Goal: Task Accomplishment & Management: Complete application form

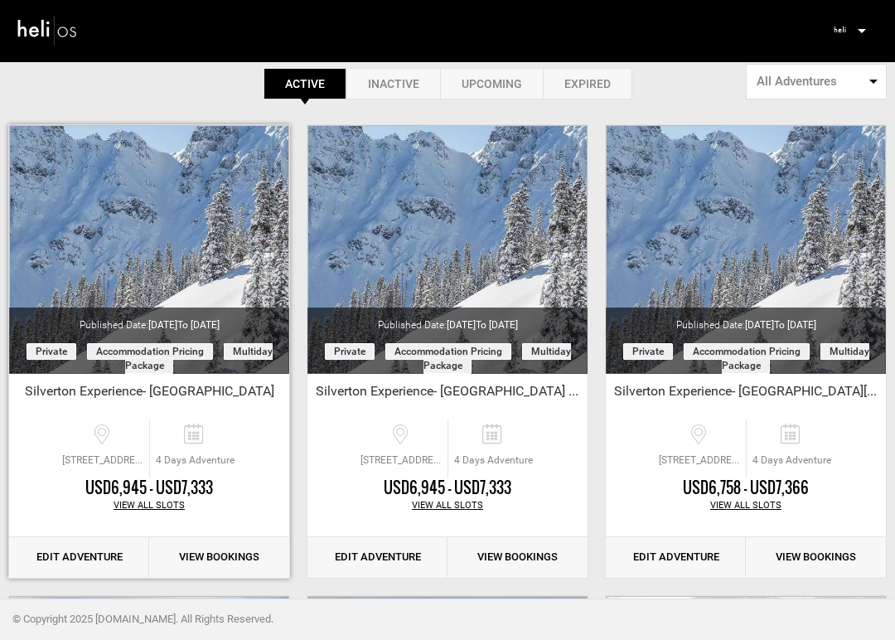
scroll to position [85, 0]
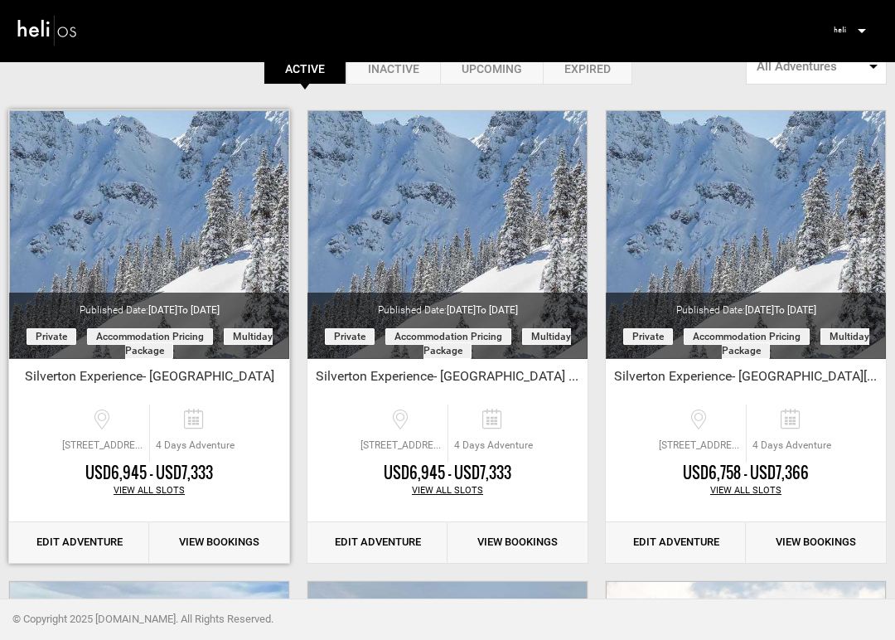
click at [109, 546] on link "Edit Adventure" at bounding box center [79, 542] width 140 height 41
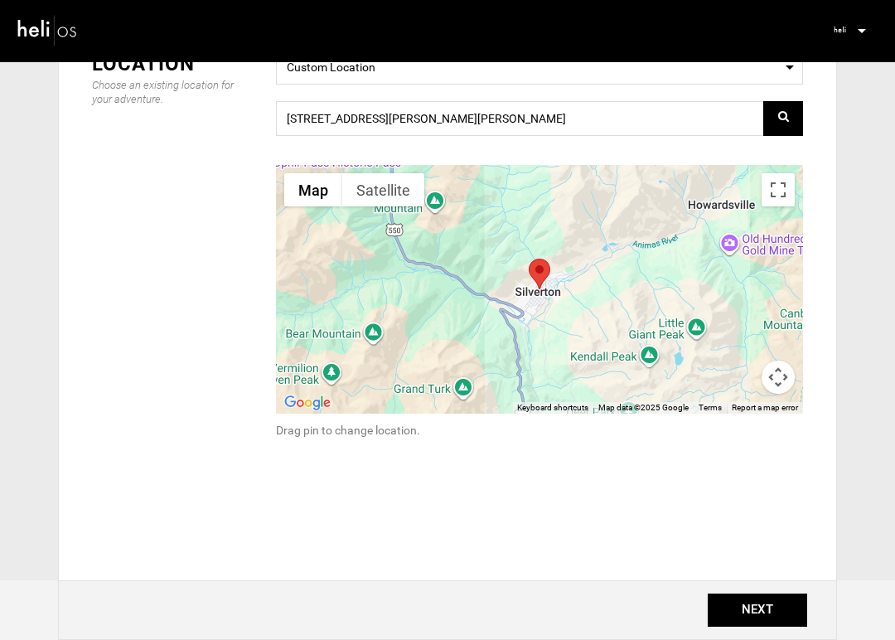
scroll to position [274, 0]
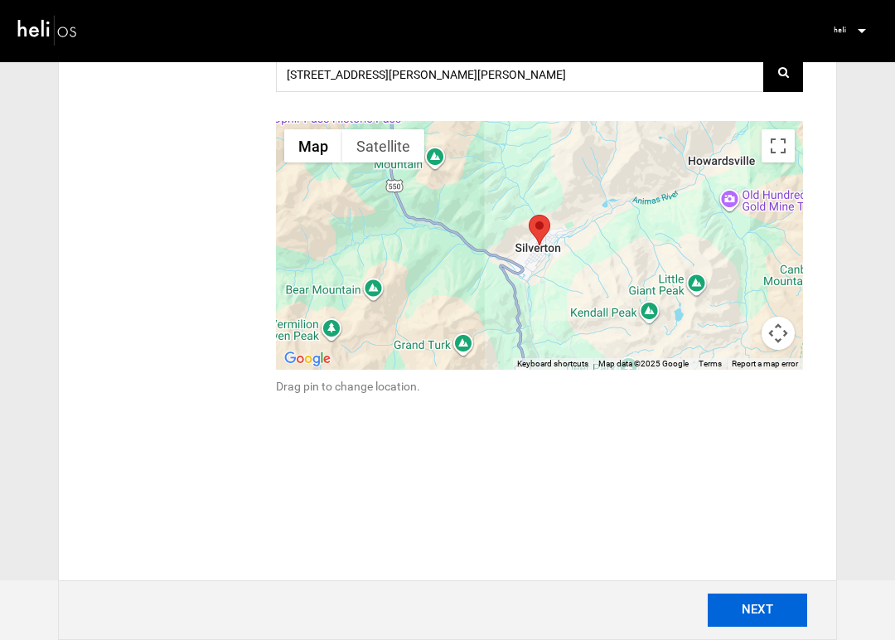
click at [735, 608] on button "NEXT" at bounding box center [757, 609] width 99 height 33
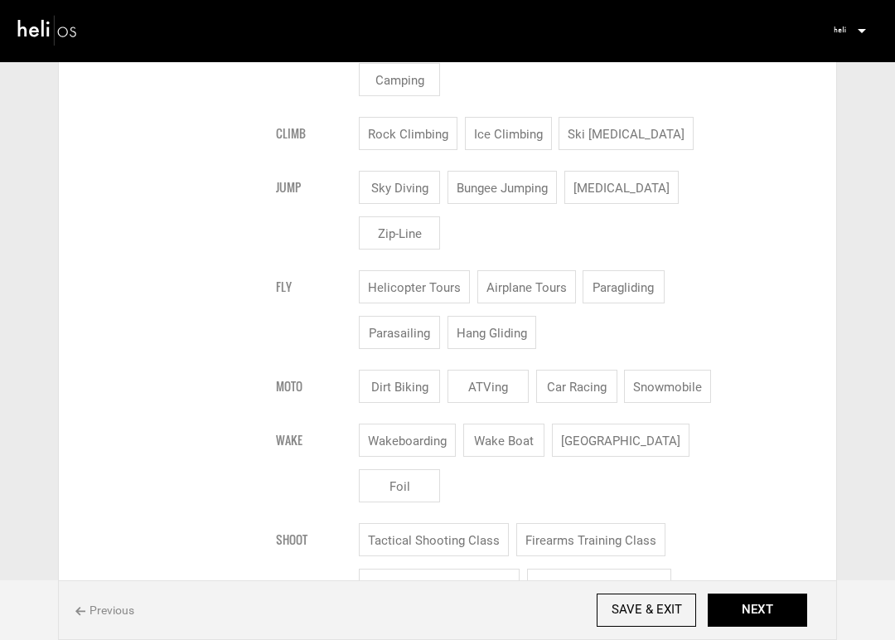
scroll to position [1456, 0]
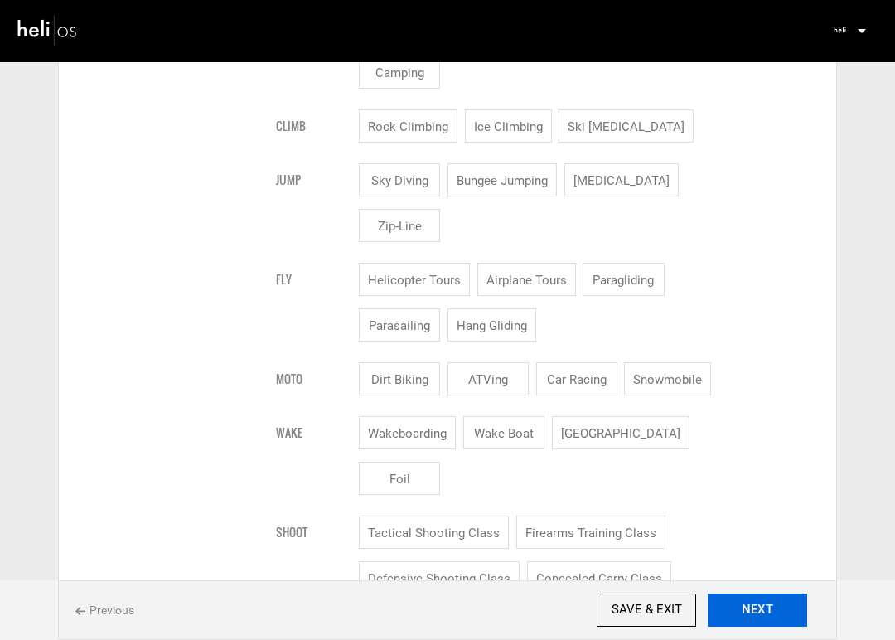
click at [760, 600] on button "NEXT" at bounding box center [757, 609] width 99 height 33
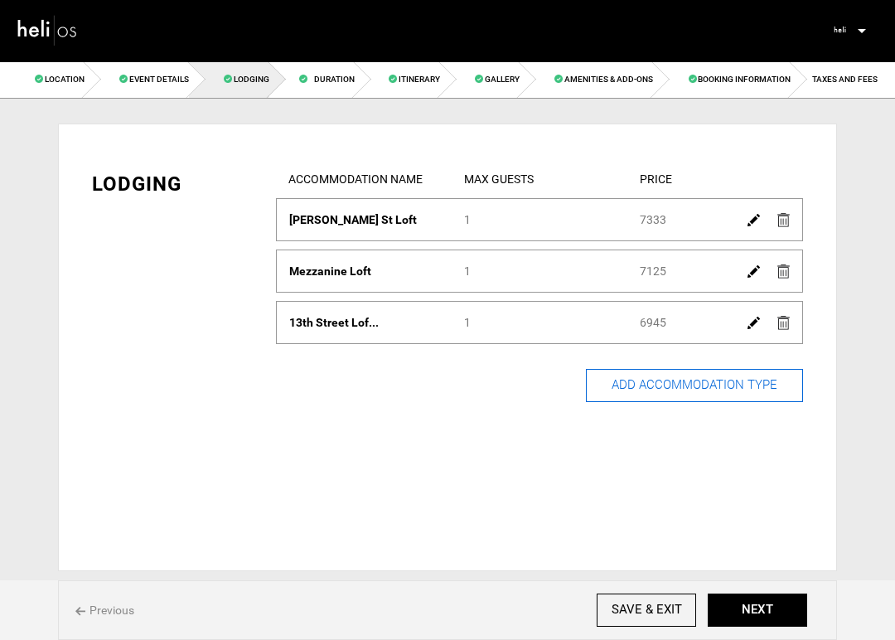
click at [726, 391] on button "ADD ACCOMMODATION TYPE" at bounding box center [694, 385] width 217 height 33
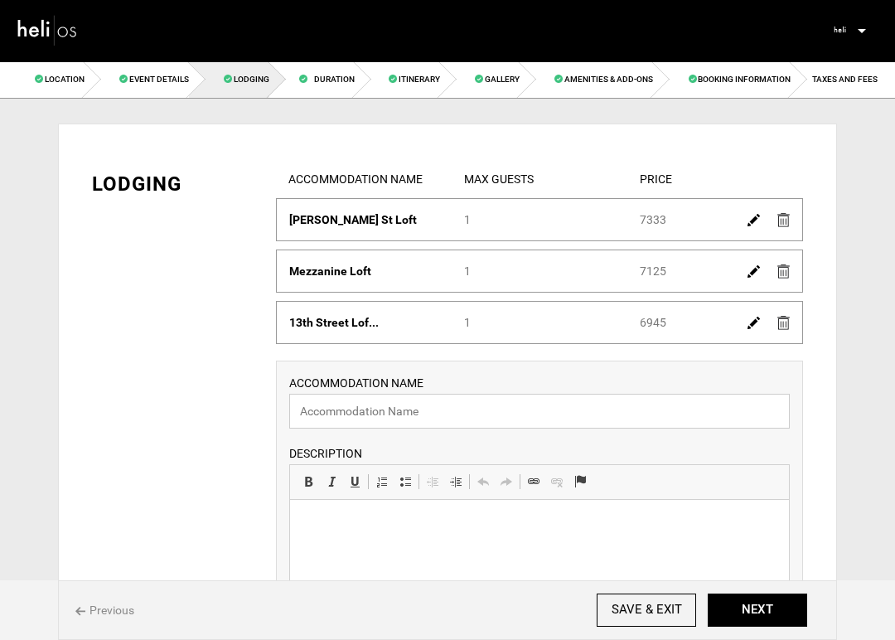
click at [379, 413] on input "text" at bounding box center [539, 411] width 501 height 35
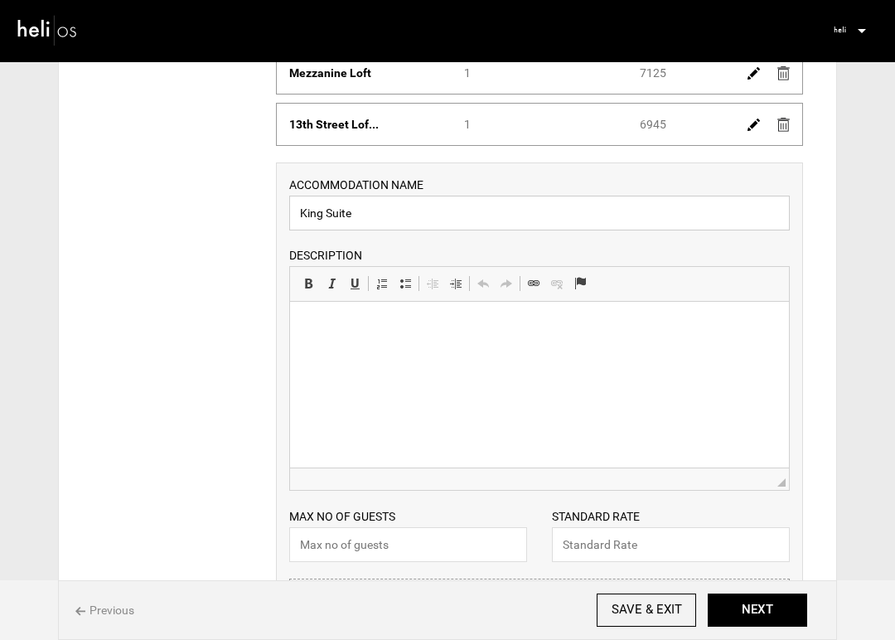
scroll to position [207, 0]
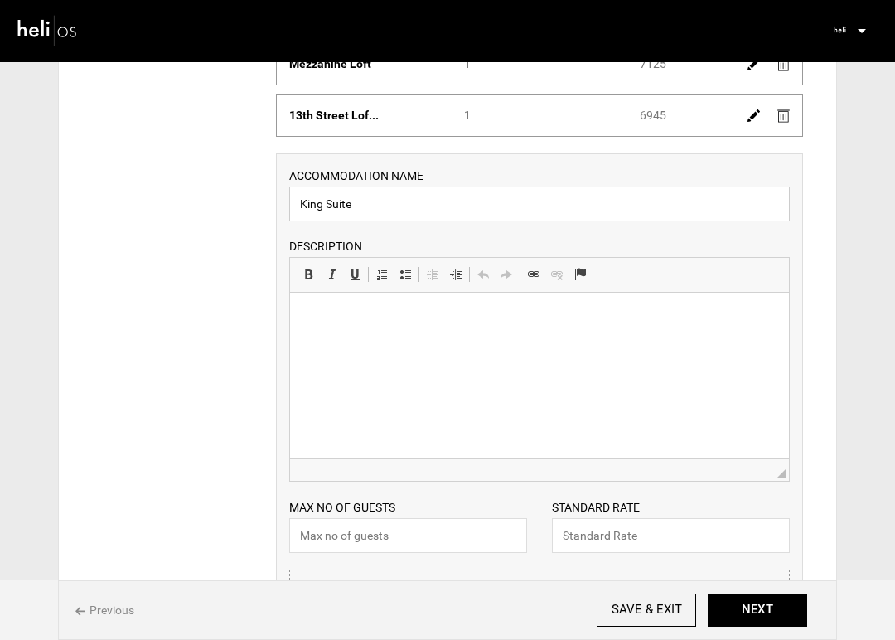
type input "King Suite"
click at [338, 540] on input "text" at bounding box center [408, 535] width 238 height 35
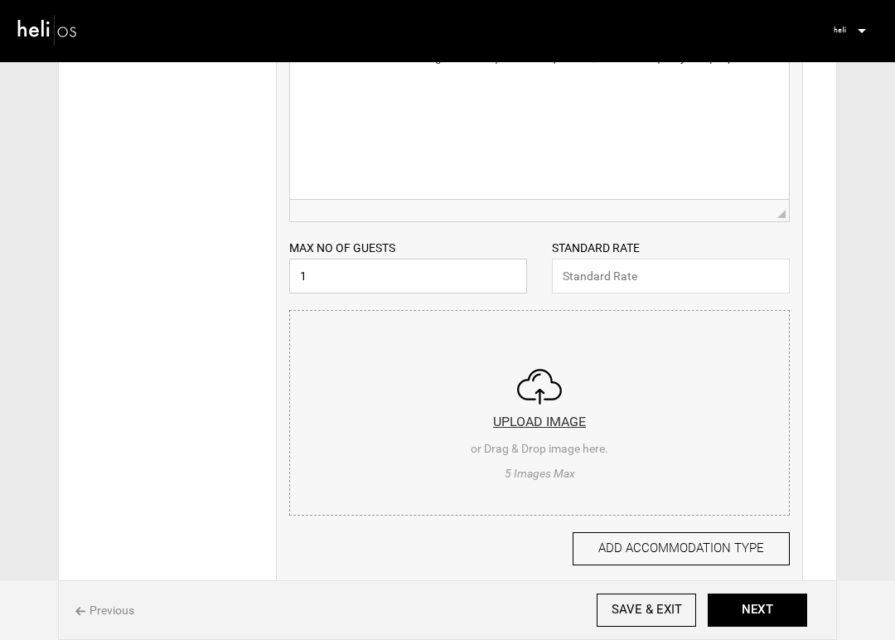
scroll to position [467, 0]
type input "1"
click at [564, 427] on input "file" at bounding box center [539, 409] width 499 height 199
click at [565, 423] on input "file" at bounding box center [539, 409] width 499 height 199
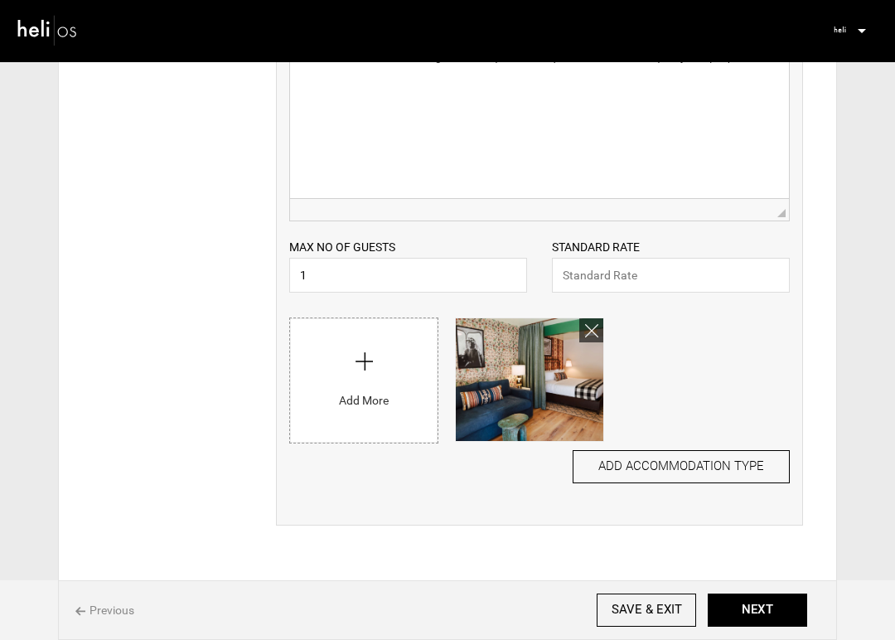
click at [400, 415] on input "file" at bounding box center [364, 376] width 148 height 116
type input "C:\fakepath\King-Suite-13.jpg"
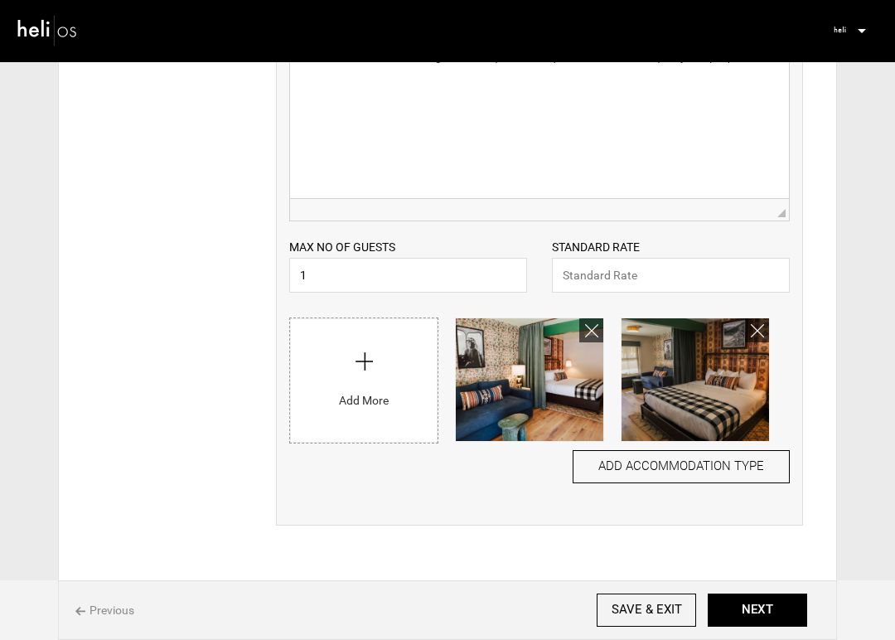
click at [380, 397] on input "file" at bounding box center [364, 376] width 148 height 116
type input "C:\fakepath\Kitchenette-Shots-5.jpg"
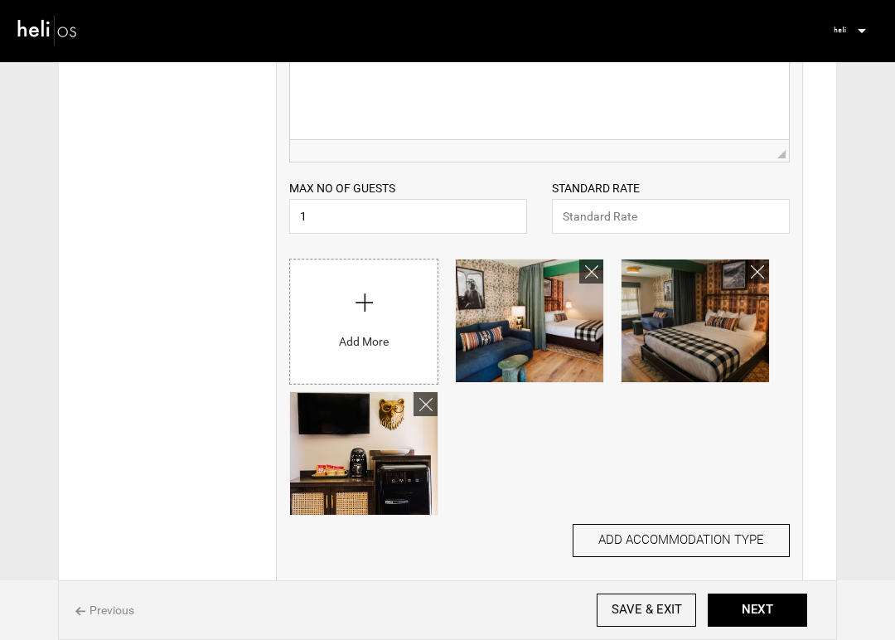
scroll to position [530, 0]
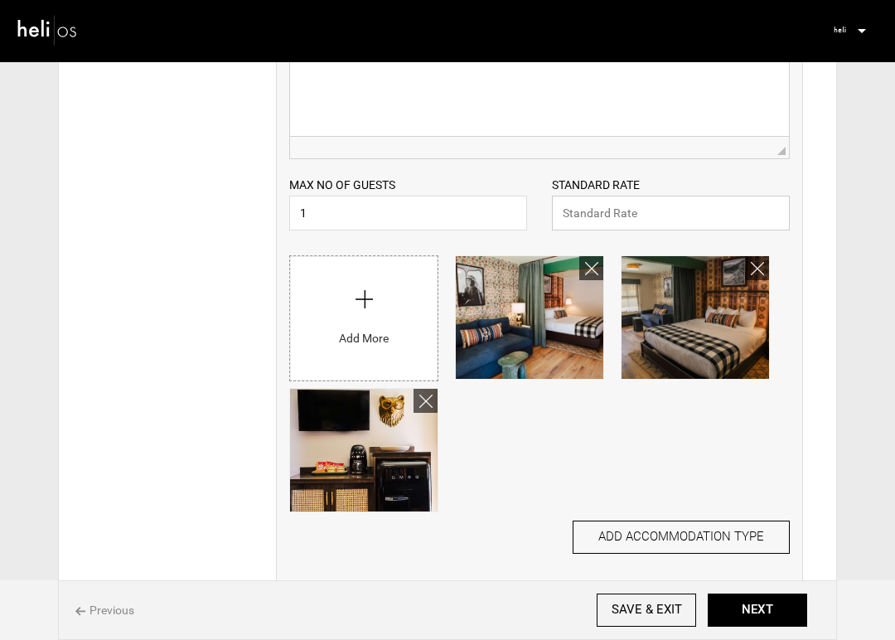
click at [637, 217] on input "text" at bounding box center [671, 213] width 238 height 35
paste input "6248"
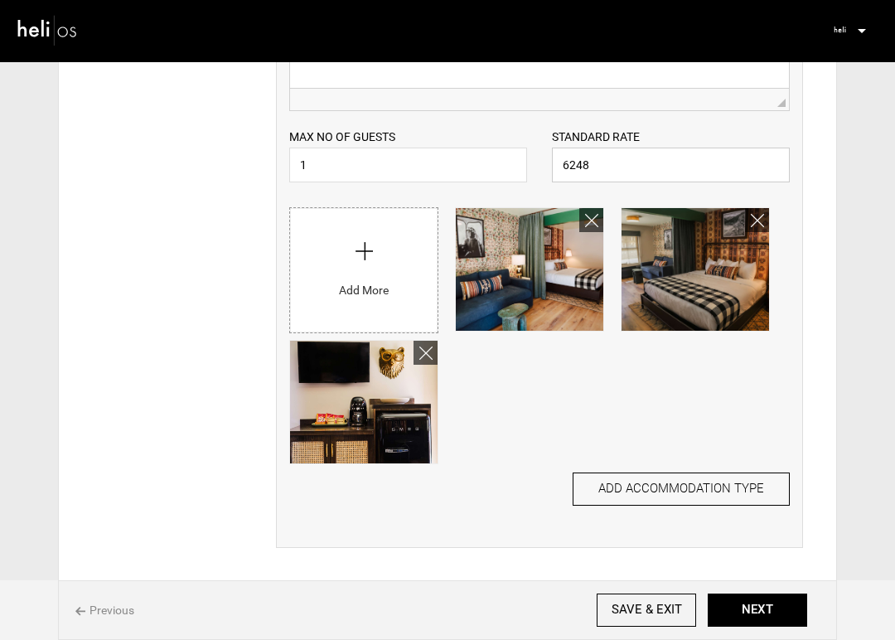
scroll to position [604, 0]
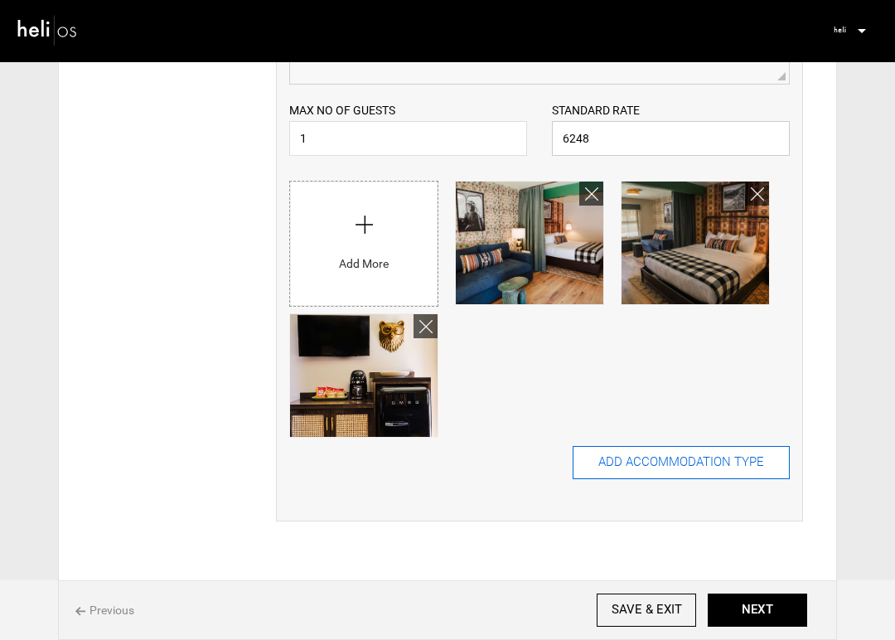
type input "6248"
click at [676, 457] on button "ADD ACCOMMODATION TYPE" at bounding box center [681, 462] width 217 height 33
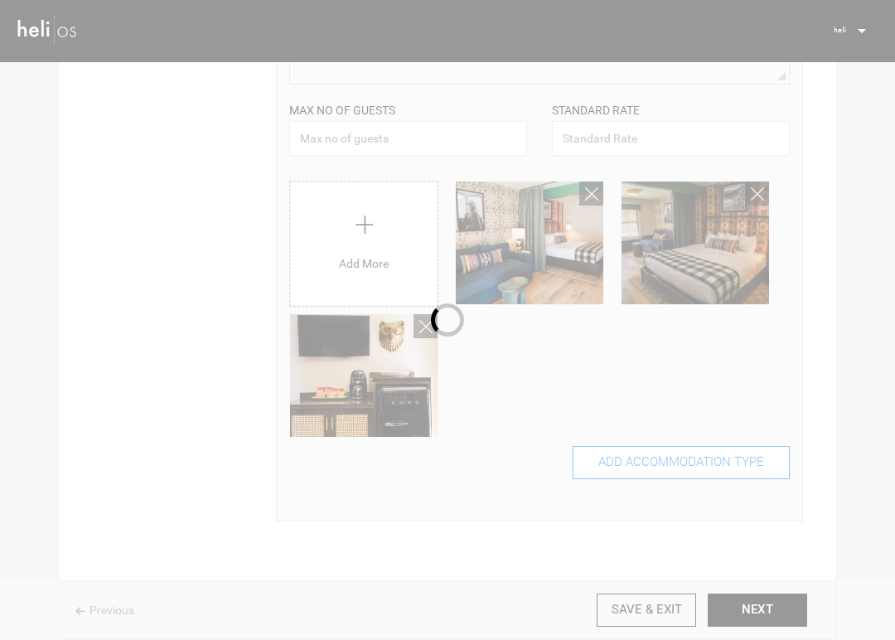
scroll to position [0, 0]
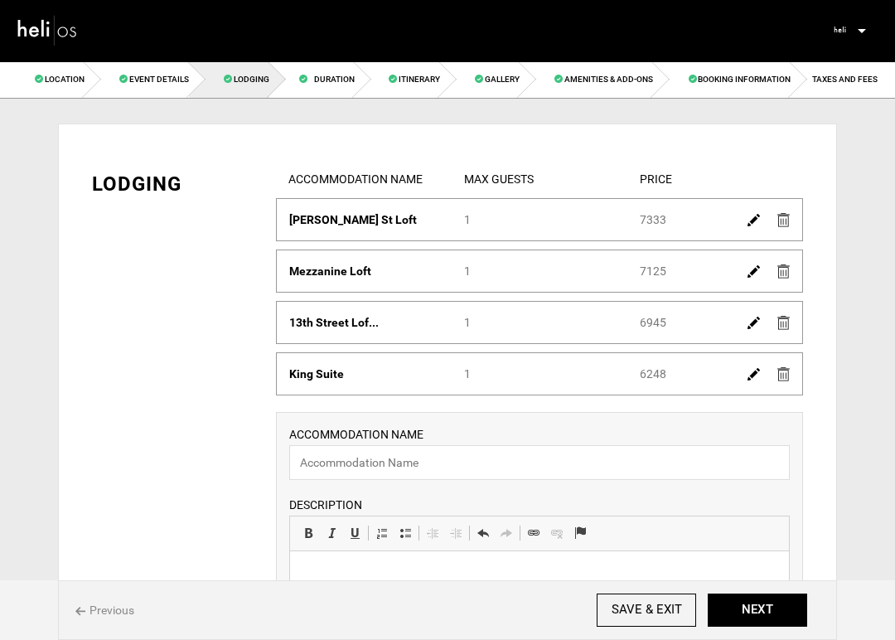
click at [783, 318] on img at bounding box center [783, 323] width 12 height 14
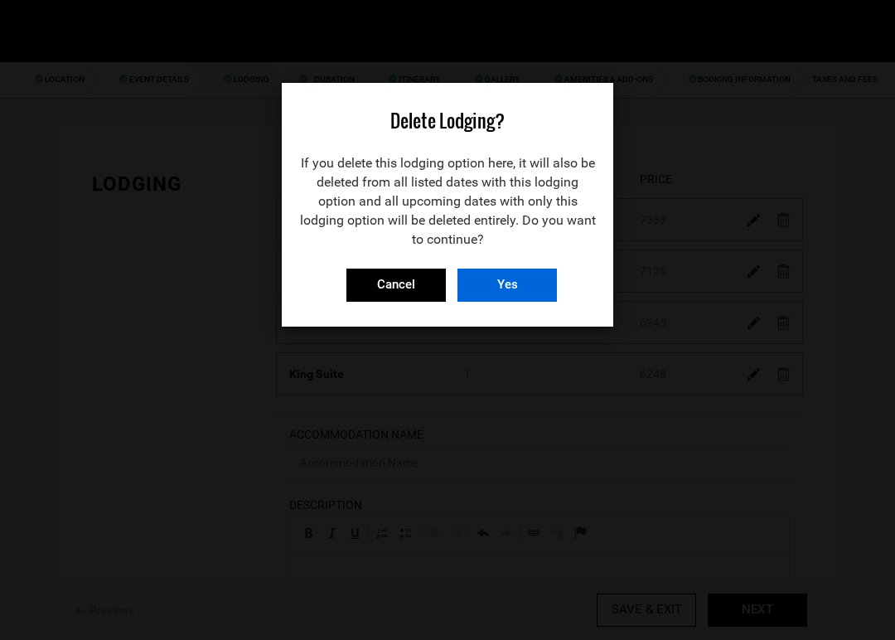
click at [533, 283] on input "Yes" at bounding box center [507, 285] width 99 height 33
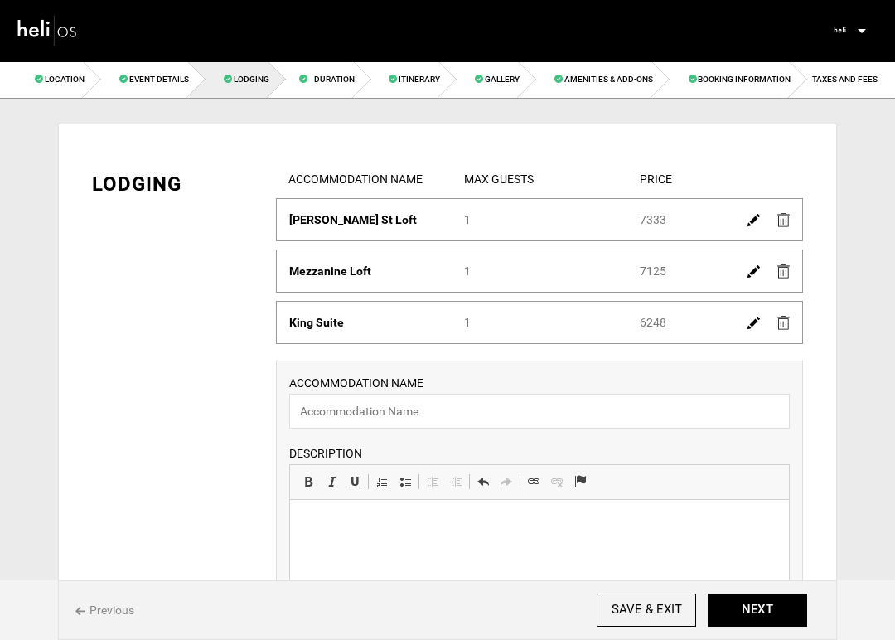
click at [781, 275] on img at bounding box center [783, 271] width 12 height 14
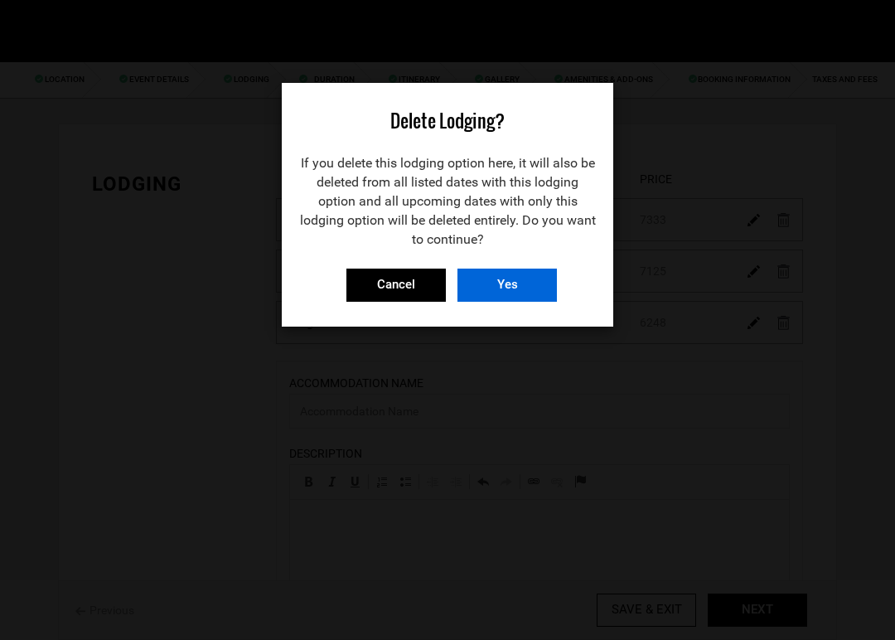
click at [523, 289] on input "Yes" at bounding box center [507, 285] width 99 height 33
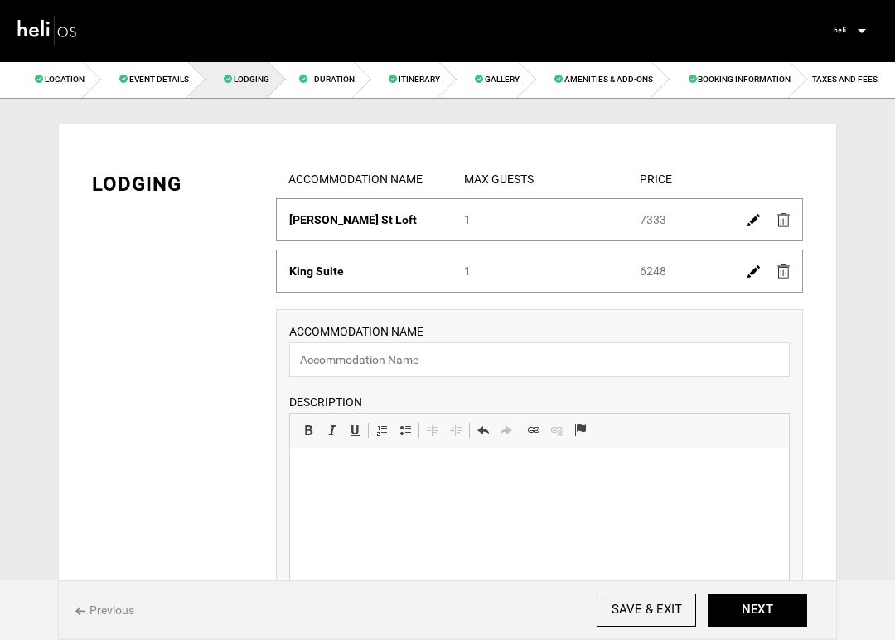
click at [781, 222] on img at bounding box center [783, 220] width 12 height 14
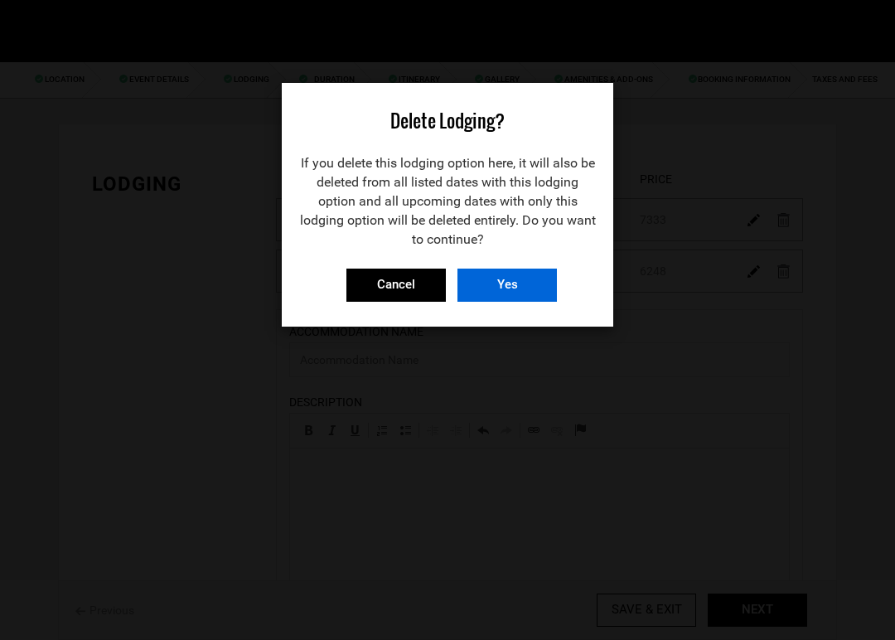
click at [506, 282] on input "Yes" at bounding box center [507, 285] width 99 height 33
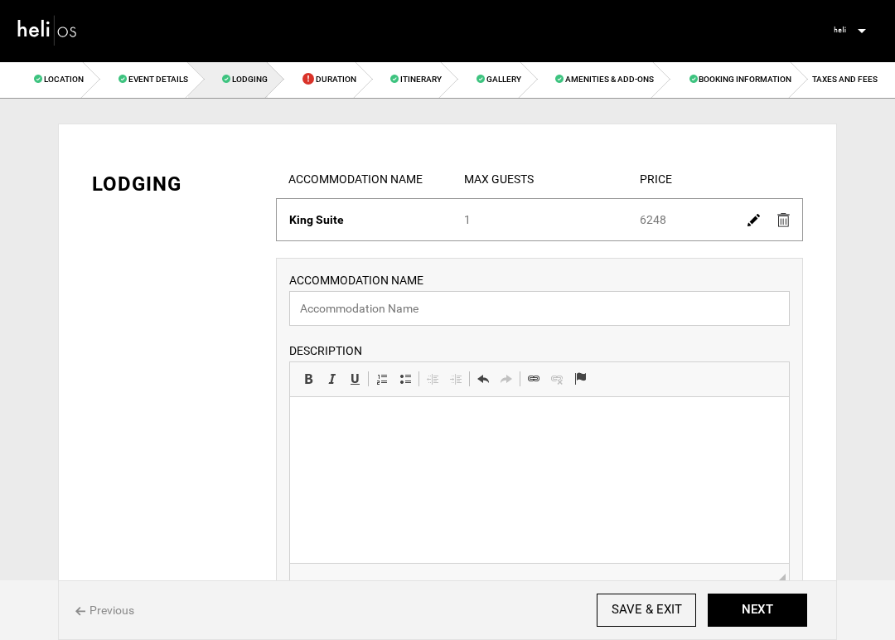
click at [537, 312] on input "text" at bounding box center [539, 308] width 501 height 35
paste input "Deluxe Double"
type input "Deluxe Double"
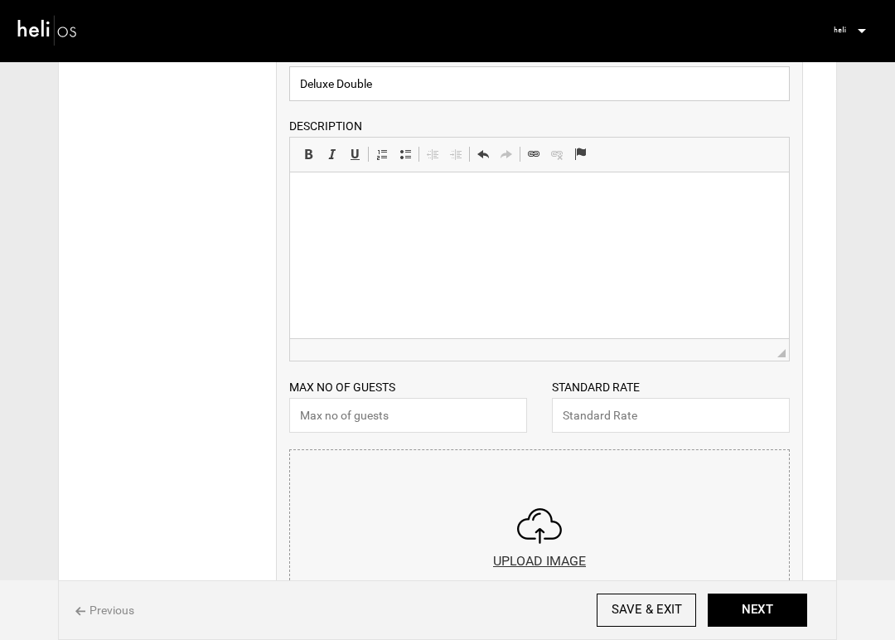
scroll to position [226, 0]
click at [415, 416] on input "text" at bounding box center [408, 413] width 238 height 35
type input "1"
click at [380, 221] on html at bounding box center [539, 196] width 499 height 51
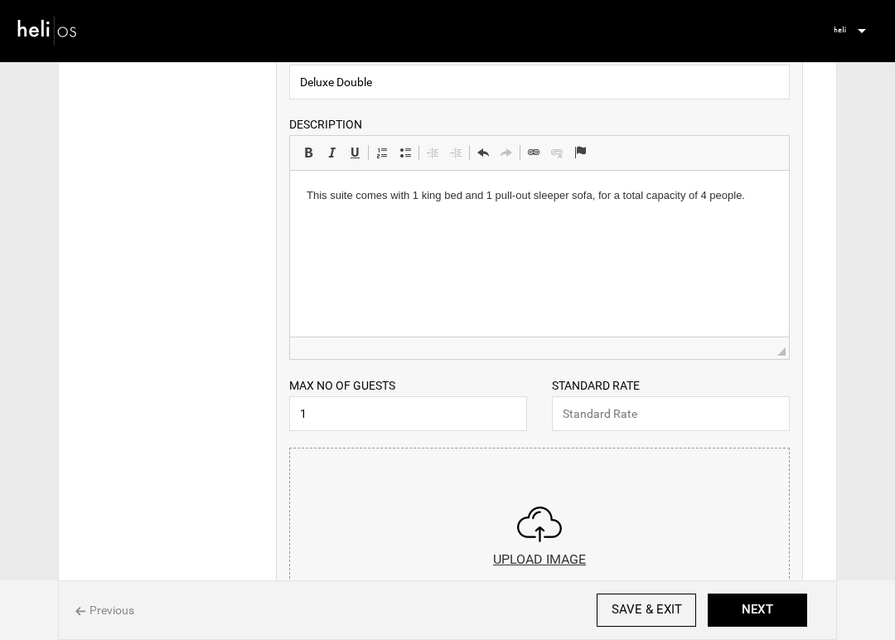
click at [353, 201] on p "This suite comes with 1 king bed and 1 pull-out sleeper sofa, for a total capac…" at bounding box center [540, 195] width 466 height 17
click at [418, 196] on p "This room comes with 1 king bed and 1 pull-out sleeper sofa, for a total capaci…" at bounding box center [540, 195] width 466 height 17
click at [608, 196] on p "This room comes with 2 queen beds and 1 pull-out sleeper sofa, for a total capa…" at bounding box center [540, 195] width 466 height 17
click at [652, 197] on p "This room comes with 2 queen beds, for a total capacity of 4 people." at bounding box center [540, 195] width 466 height 17
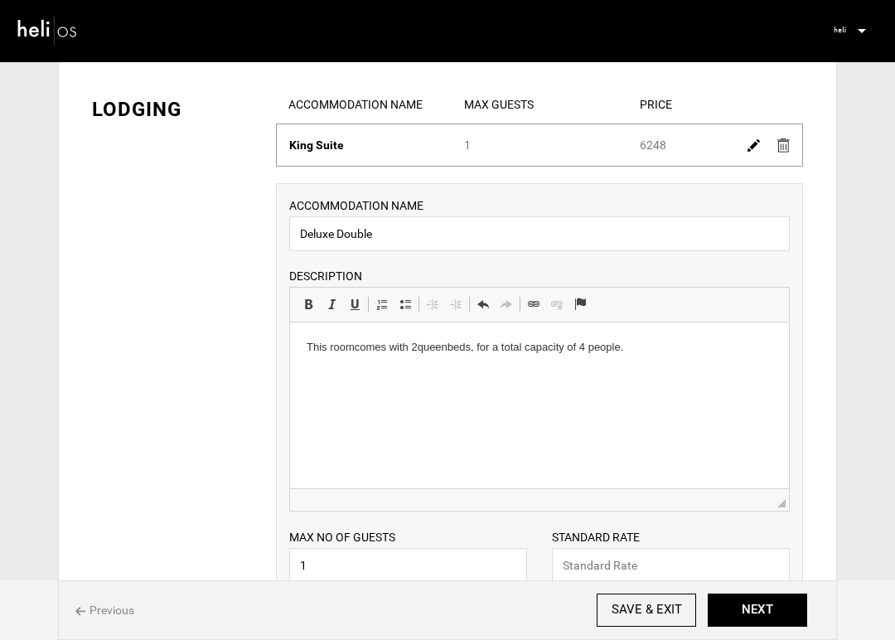
scroll to position [78, 0]
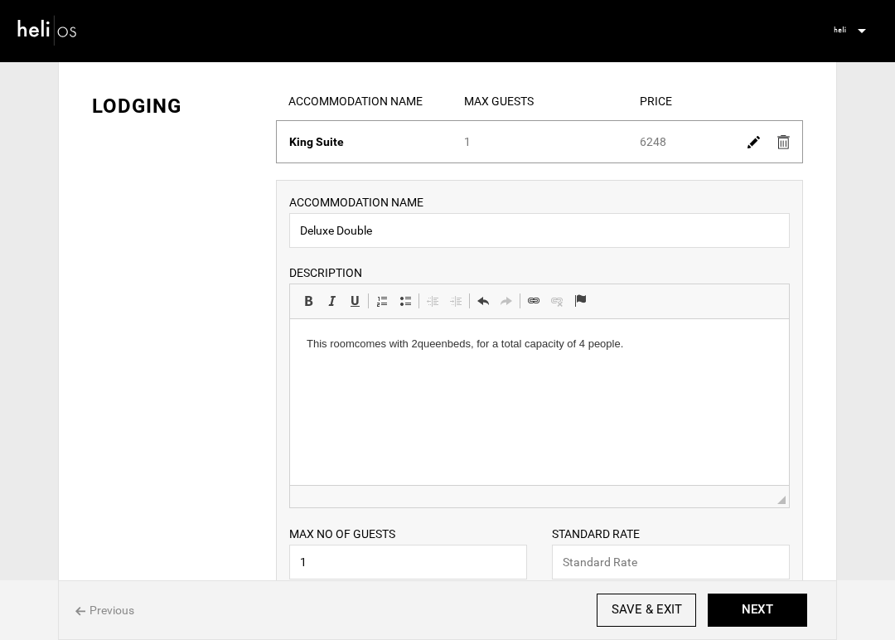
drag, startPoint x: 668, startPoint y: 145, endPoint x: 637, endPoint y: 145, distance: 30.7
click at [637, 145] on div "Price 6248" at bounding box center [714, 141] width 175 height 17
copy div "6248"
click at [655, 561] on input "text" at bounding box center [671, 562] width 238 height 35
paste input "6248"
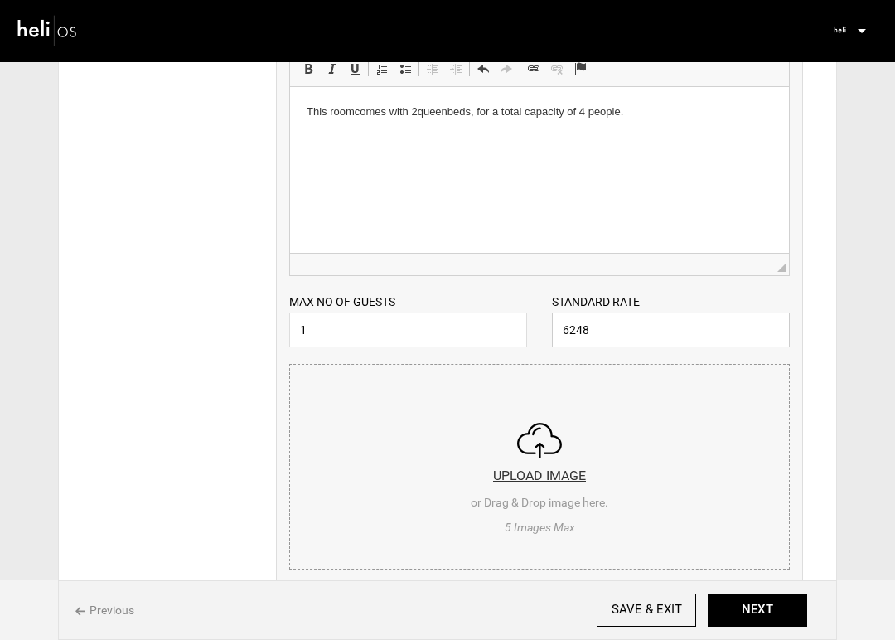
scroll to position [317, 0]
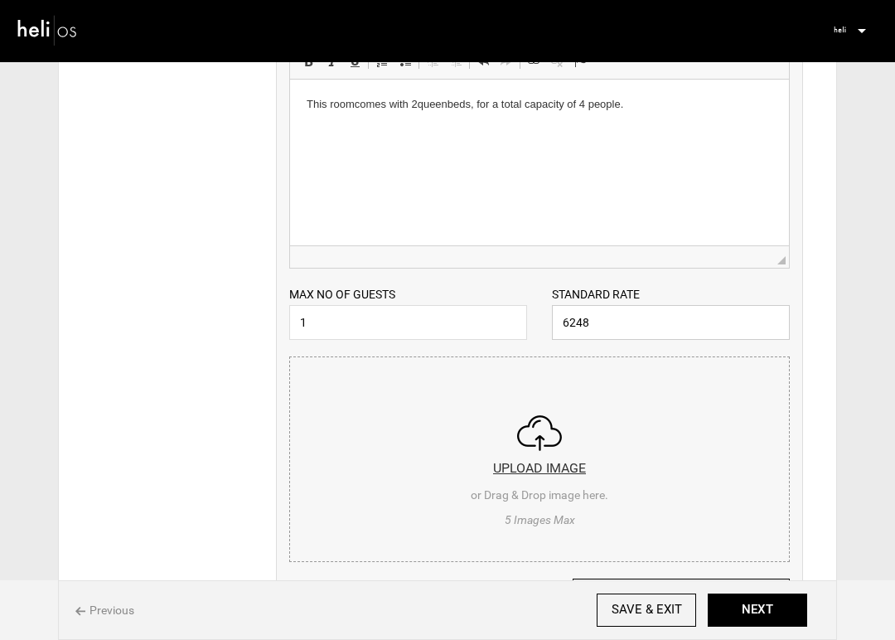
type input "6248"
click at [560, 470] on input "file" at bounding box center [539, 456] width 499 height 199
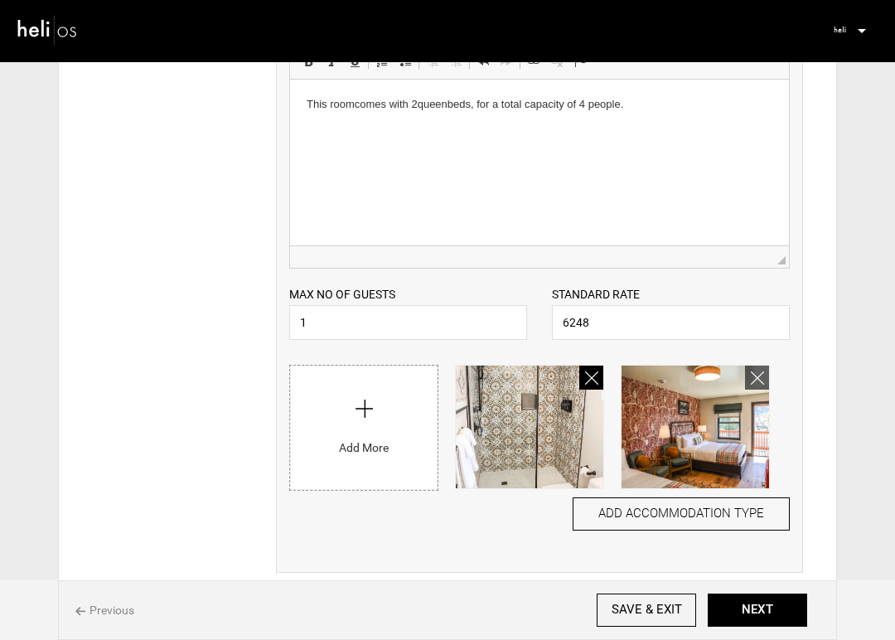
click at [590, 380] on icon at bounding box center [591, 378] width 13 height 19
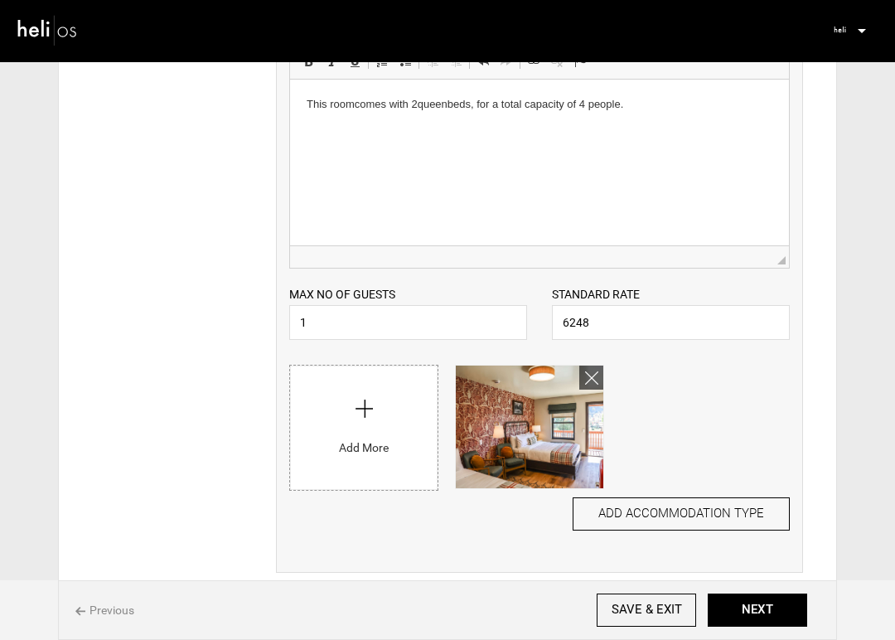
click at [375, 401] on input "file" at bounding box center [364, 424] width 148 height 116
type input "C:\fakepath\Bathrooms-15.jpg"
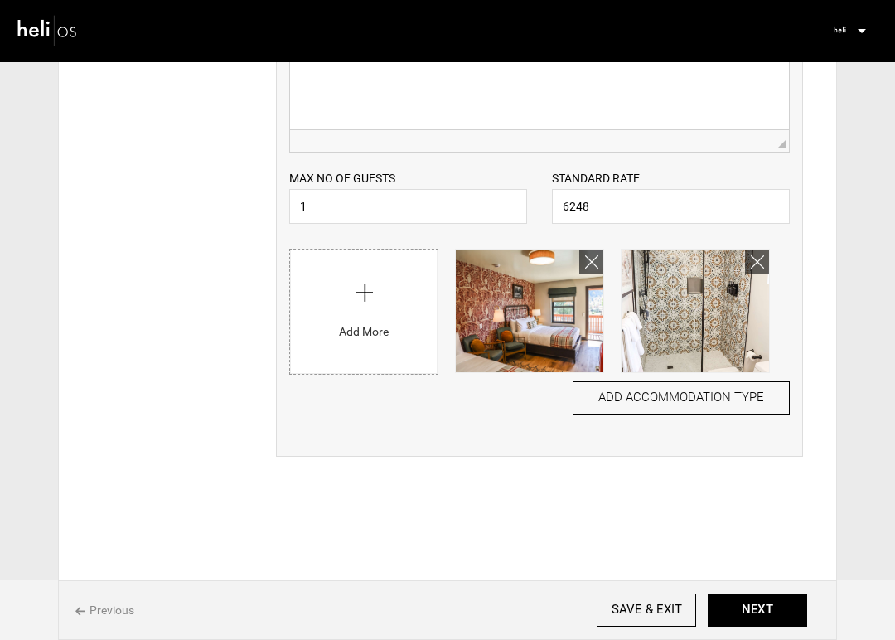
scroll to position [453, 0]
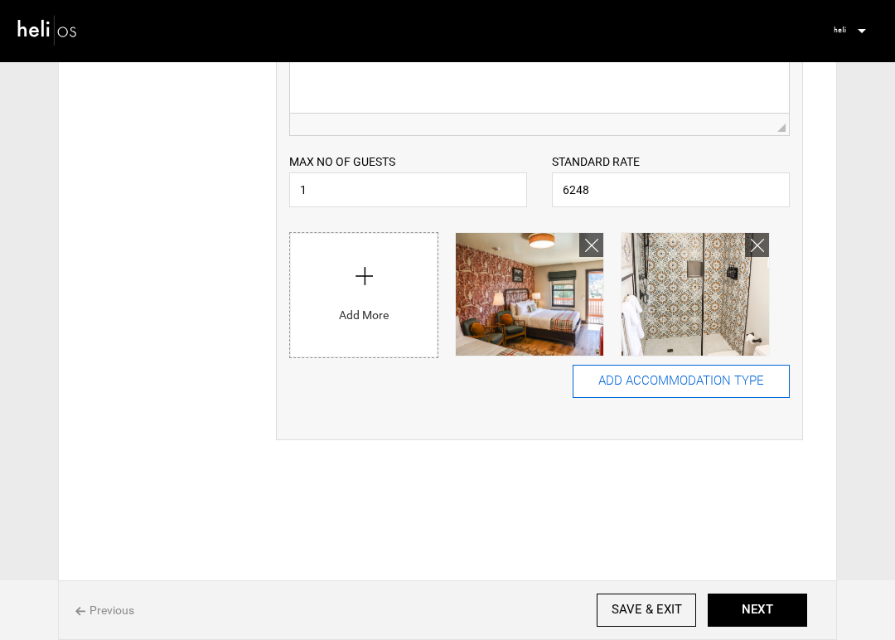
click at [724, 383] on button "ADD ACCOMMODATION TYPE" at bounding box center [681, 381] width 217 height 33
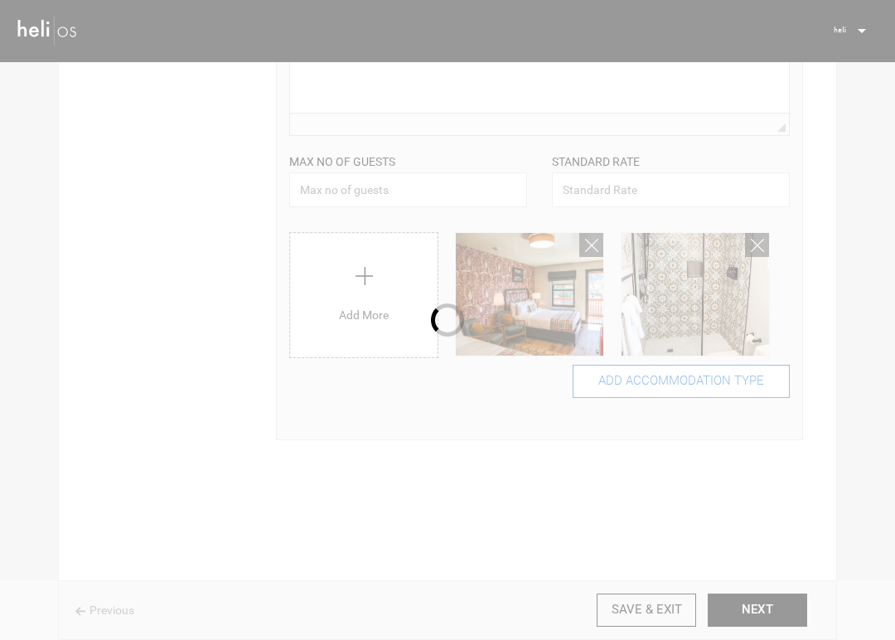
scroll to position [0, 0]
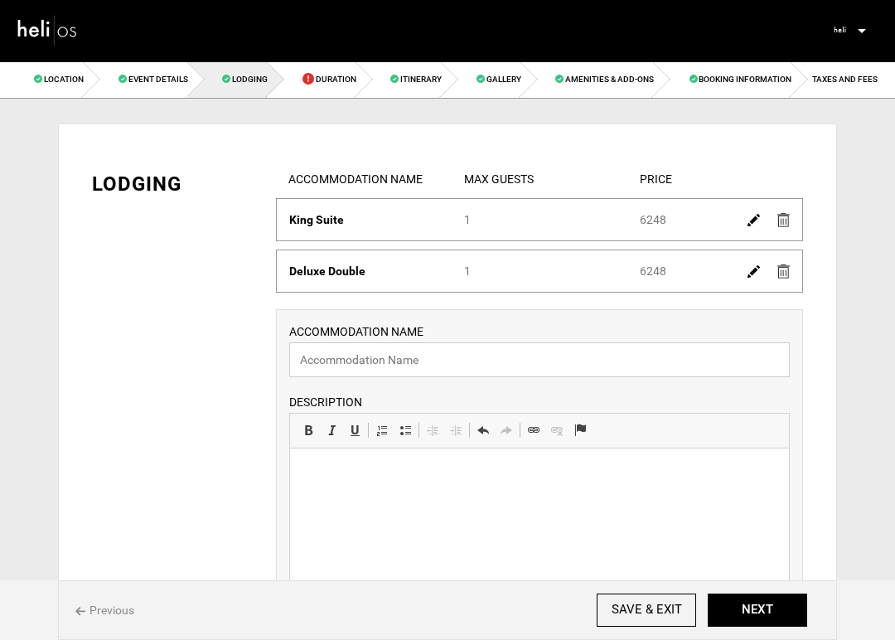
click at [395, 359] on input "text" at bounding box center [539, 359] width 501 height 35
paste input "Studio Suite"
type input "Studio Suite"
click at [414, 489] on html at bounding box center [539, 473] width 499 height 51
click at [416, 483] on html at bounding box center [539, 473] width 499 height 51
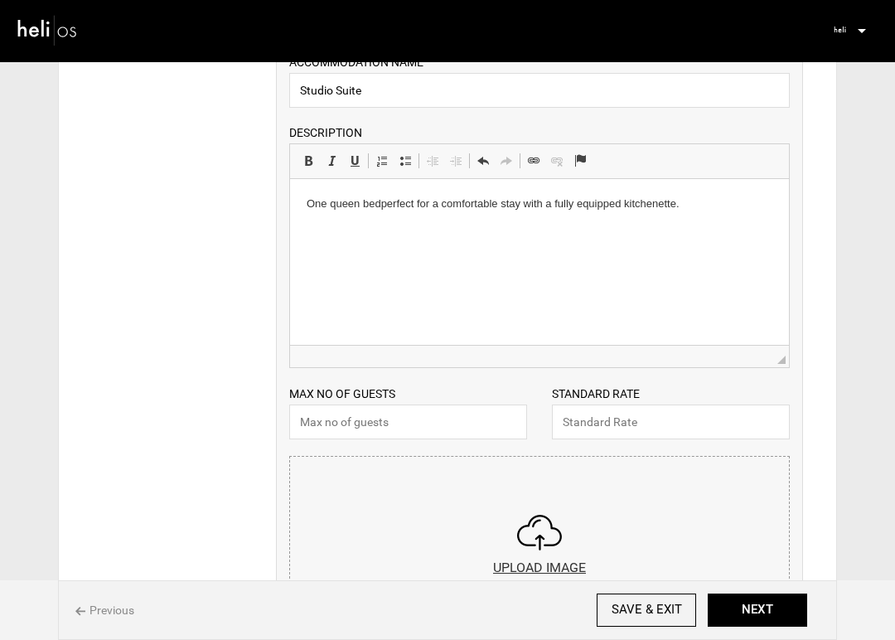
scroll to position [294, 0]
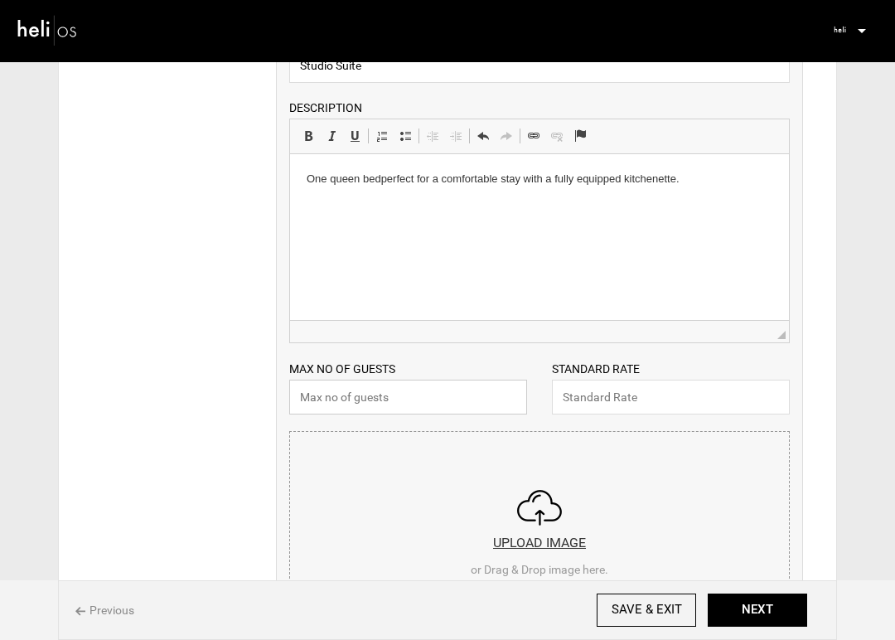
click at [420, 402] on input "text" at bounding box center [408, 397] width 238 height 35
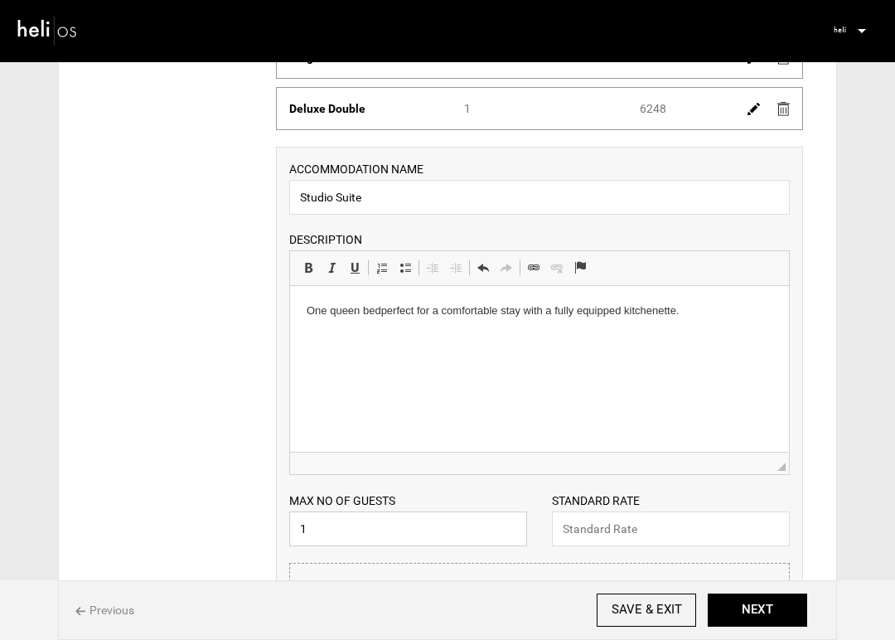
scroll to position [158, 0]
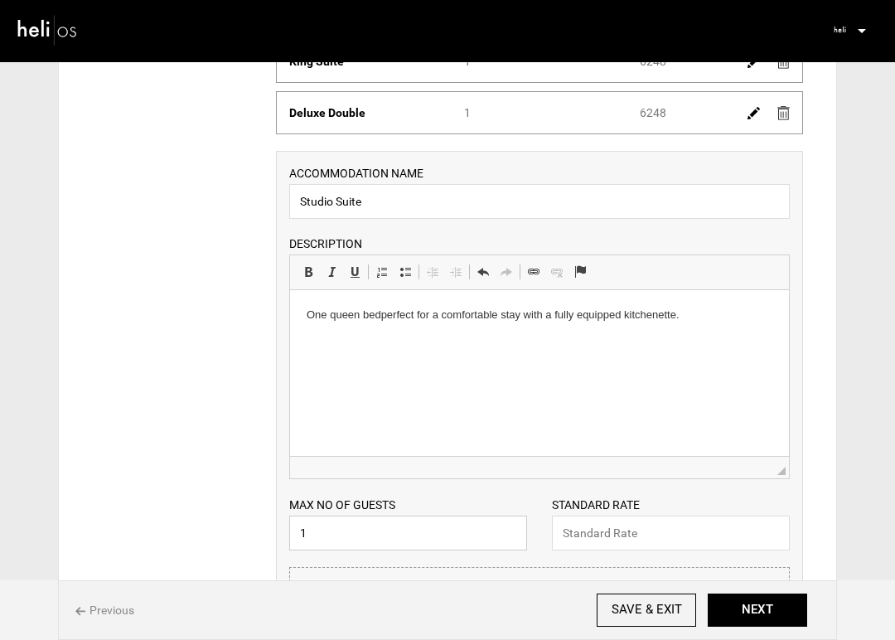
type input "1"
click at [671, 117] on div "Price 6248" at bounding box center [714, 112] width 175 height 17
drag, startPoint x: 671, startPoint y: 117, endPoint x: 637, endPoint y: 117, distance: 34.0
click at [637, 117] on div "Price 6248" at bounding box center [714, 112] width 175 height 17
copy div "6248"
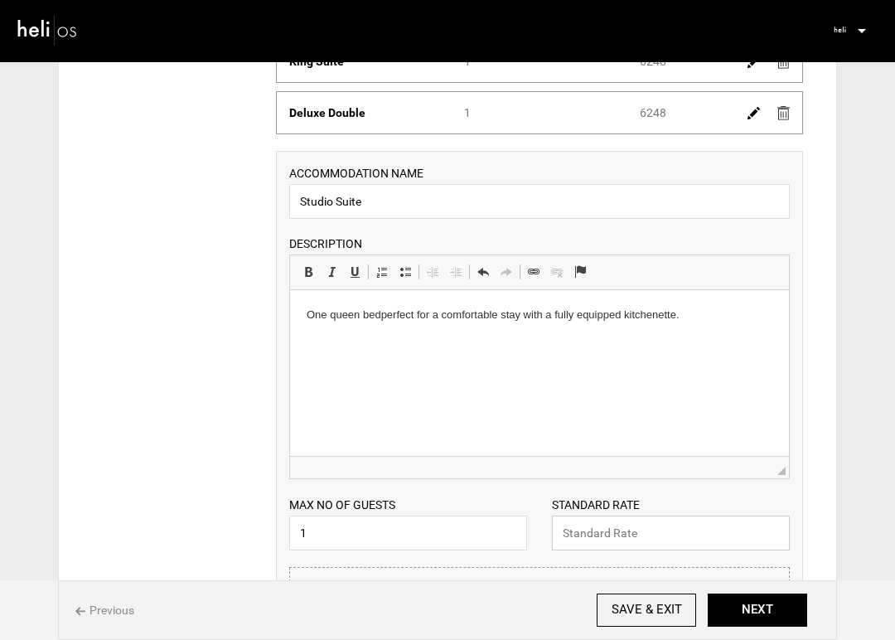
click at [647, 542] on input "text" at bounding box center [671, 533] width 238 height 35
paste input "6248"
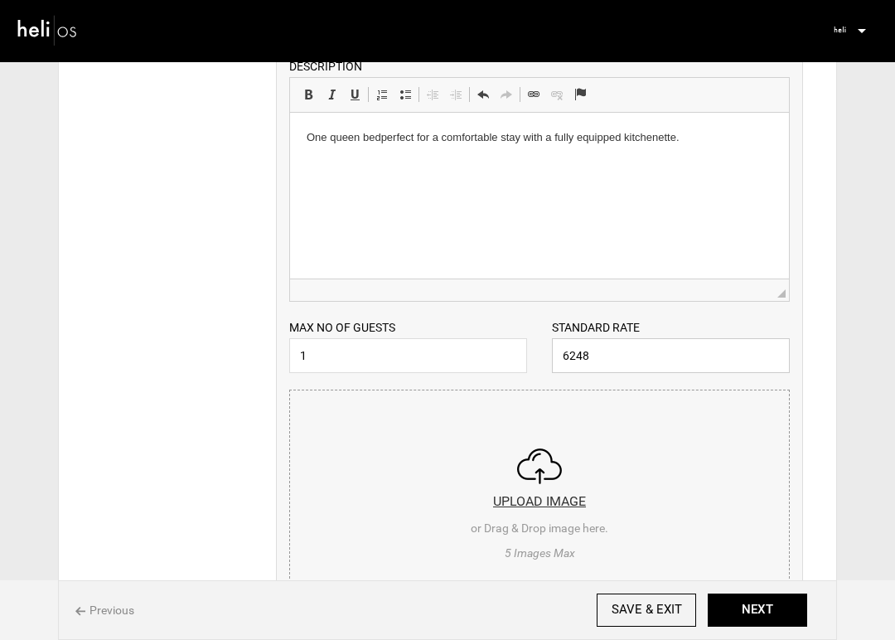
scroll to position [402, 0]
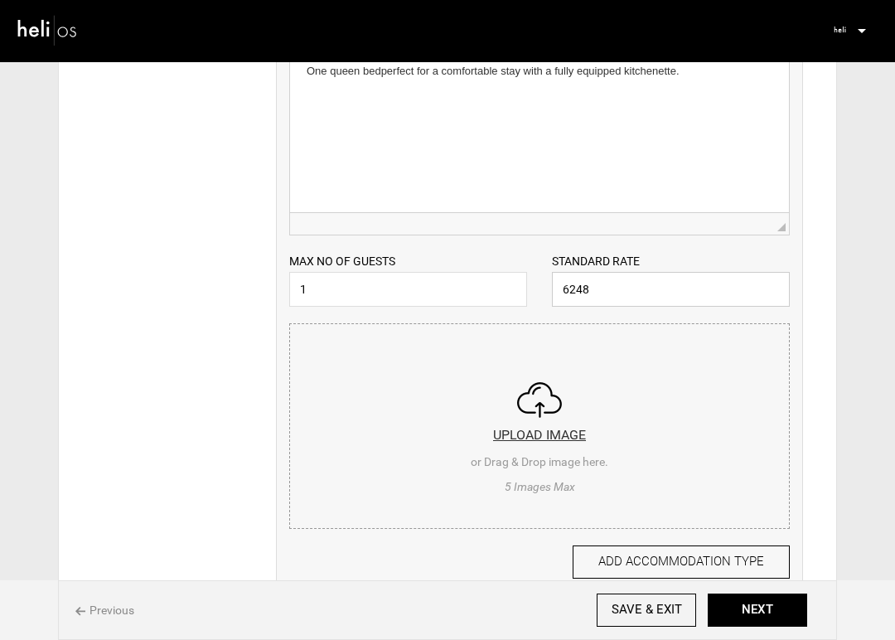
type input "6248"
click at [563, 438] on input "file" at bounding box center [539, 423] width 499 height 199
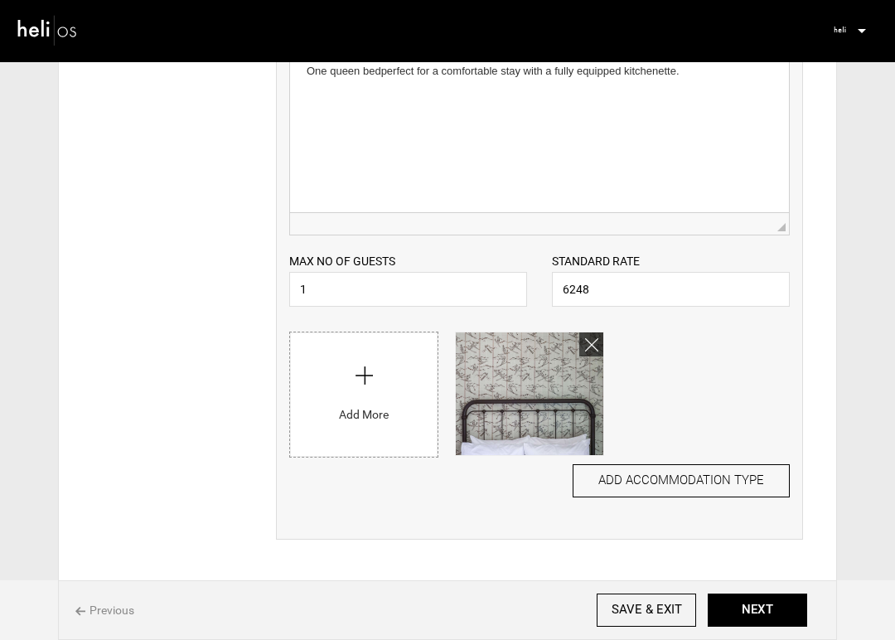
click at [352, 406] on input "file" at bounding box center [364, 390] width 148 height 116
type input "C:\fakepath\Studio-Suite-7.jpg"
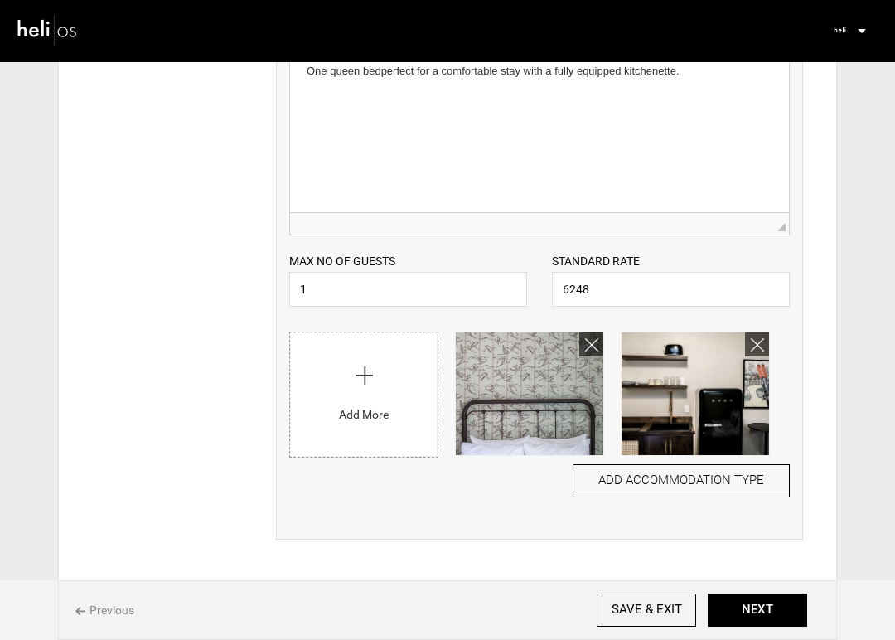
click at [355, 420] on input "file" at bounding box center [364, 390] width 148 height 116
type input "C:\fakepath\Bathrooms-15.jpg"
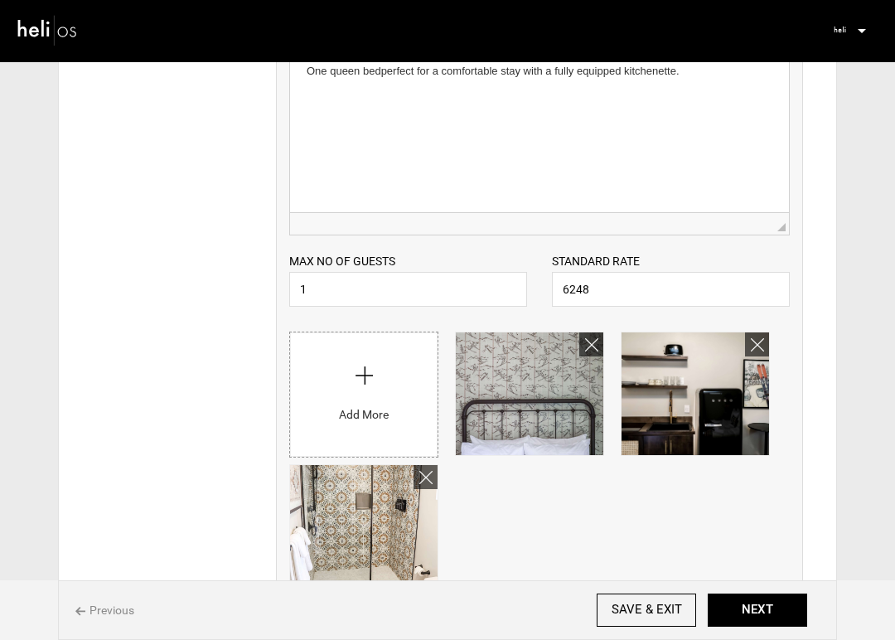
scroll to position [530, 0]
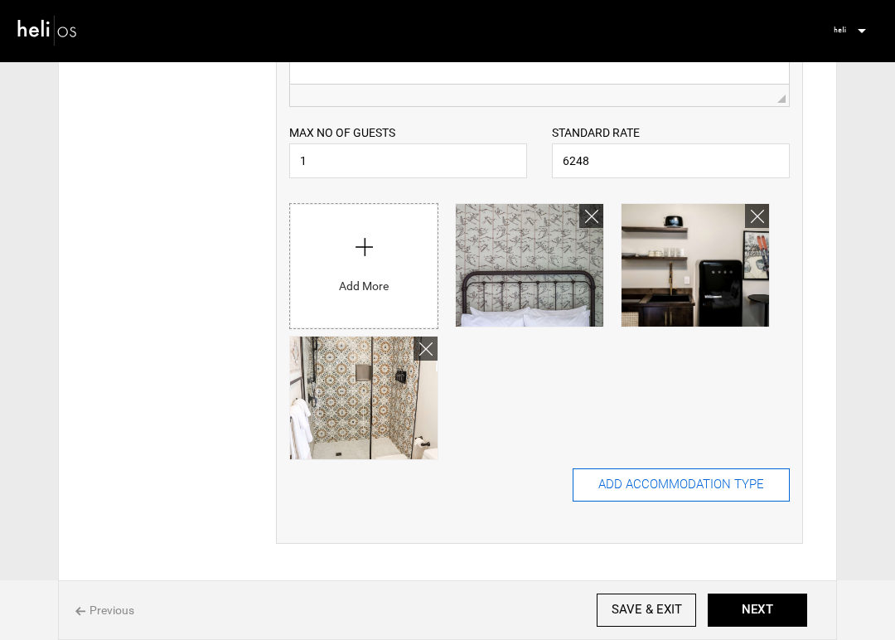
click at [705, 488] on button "ADD ACCOMMODATION TYPE" at bounding box center [681, 484] width 217 height 33
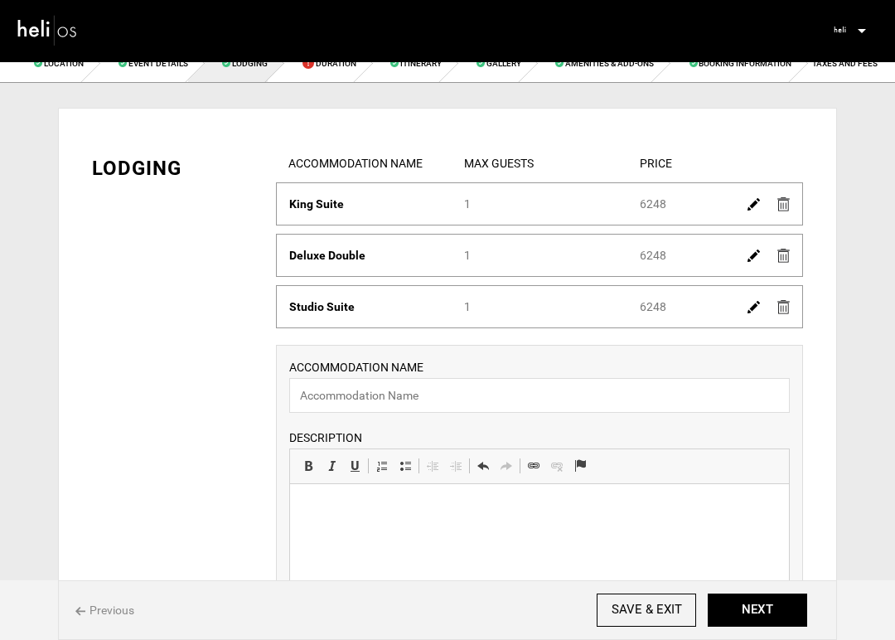
scroll to position [0, 0]
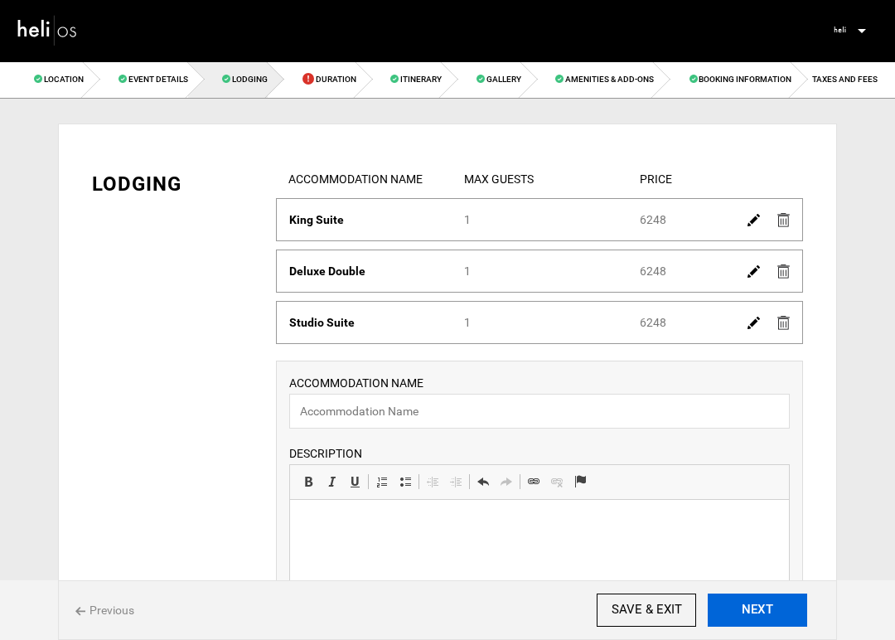
click at [737, 610] on button "NEXT" at bounding box center [757, 609] width 99 height 33
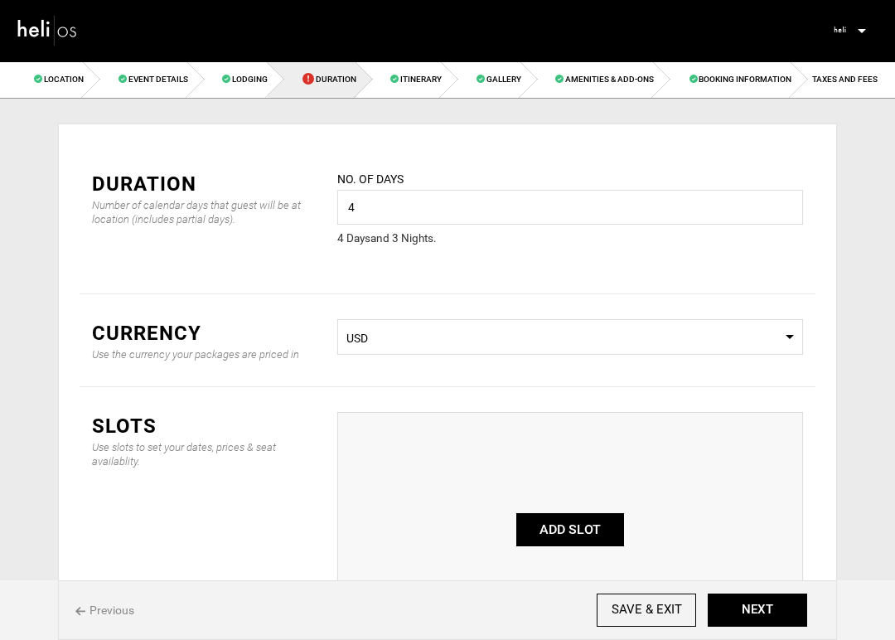
click at [579, 532] on button "ADD SLOT" at bounding box center [570, 529] width 108 height 33
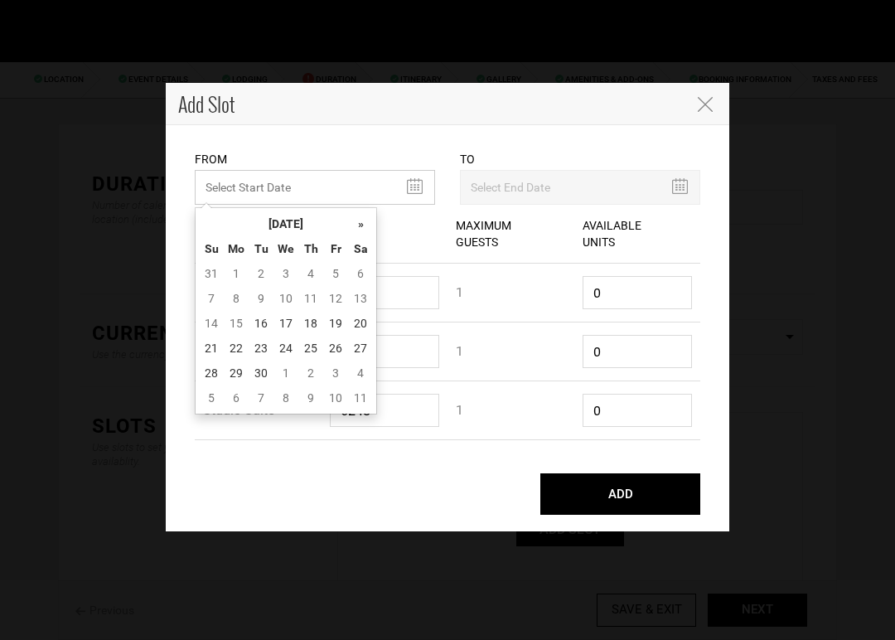
click at [410, 186] on input "MINIMUM NUMBER OF NIGHTS" at bounding box center [315, 187] width 240 height 35
click at [365, 223] on th "»" at bounding box center [360, 223] width 25 height 25
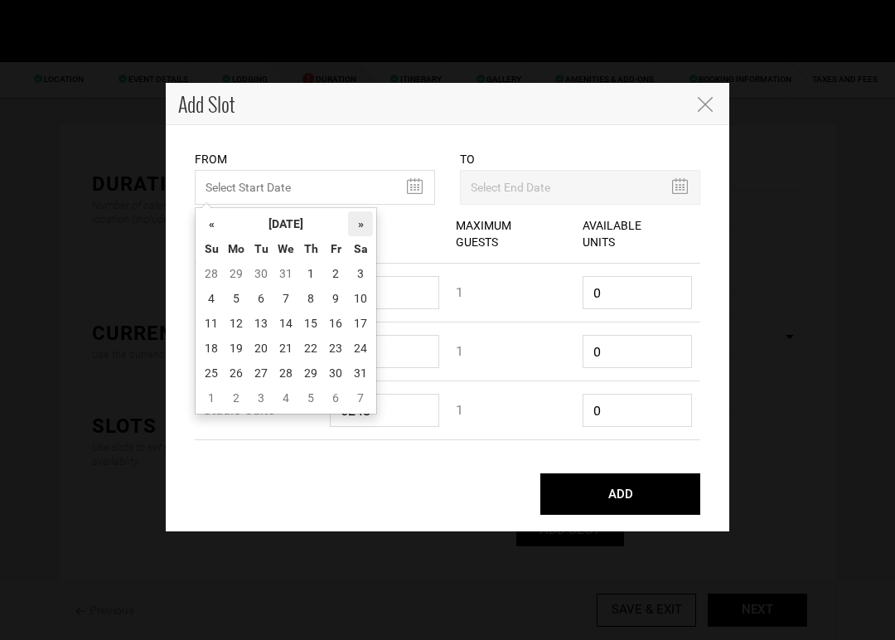
click at [365, 224] on th "»" at bounding box center [360, 223] width 25 height 25
click at [219, 348] on td "15" at bounding box center [211, 348] width 25 height 25
type input "[DATE]"
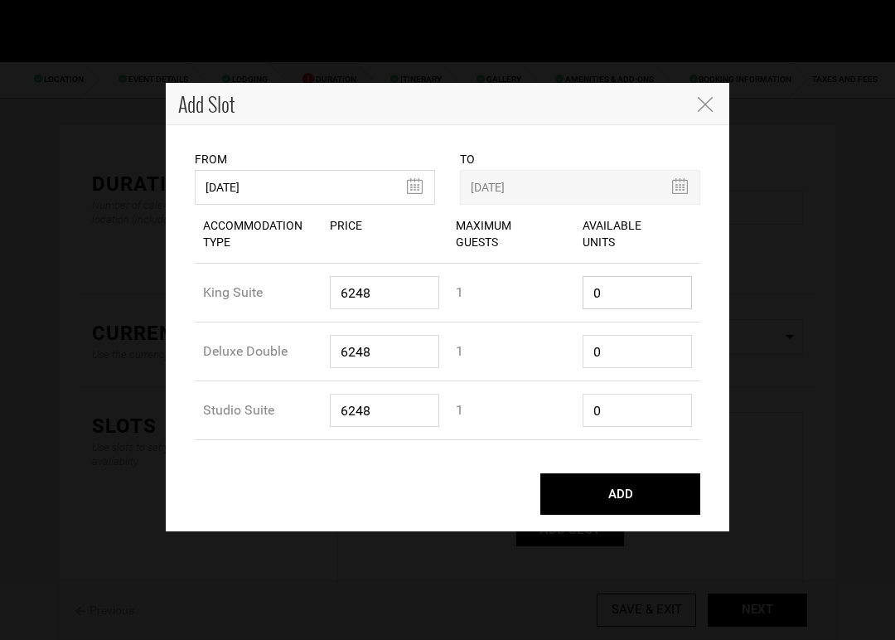
click at [616, 291] on input "0" at bounding box center [638, 292] width 110 height 33
type input "5"
click at [606, 351] on input "0" at bounding box center [638, 351] width 110 height 33
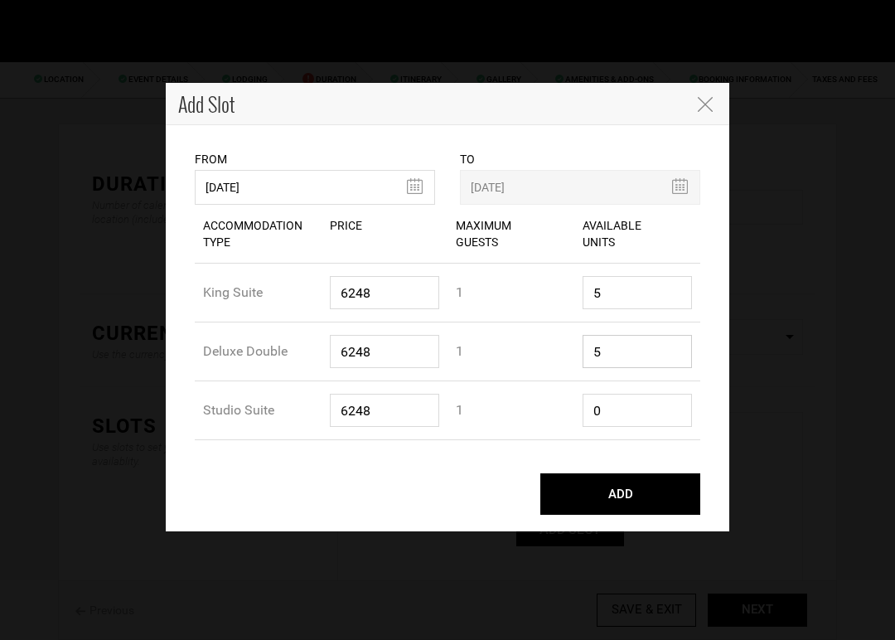
type input "5"
click at [603, 412] on input "0" at bounding box center [638, 410] width 110 height 33
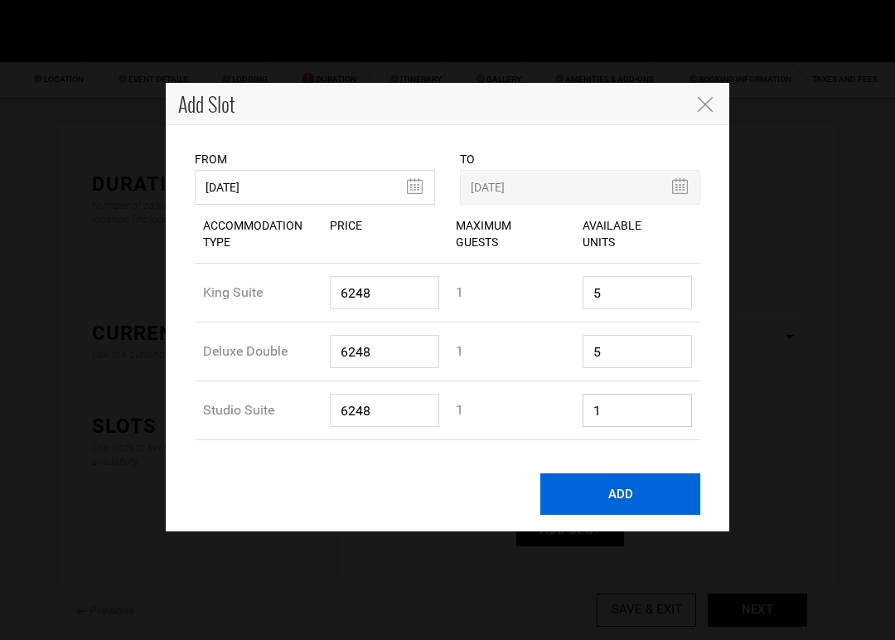
type input "1"
click at [627, 497] on button "ADD" at bounding box center [620, 493] width 160 height 41
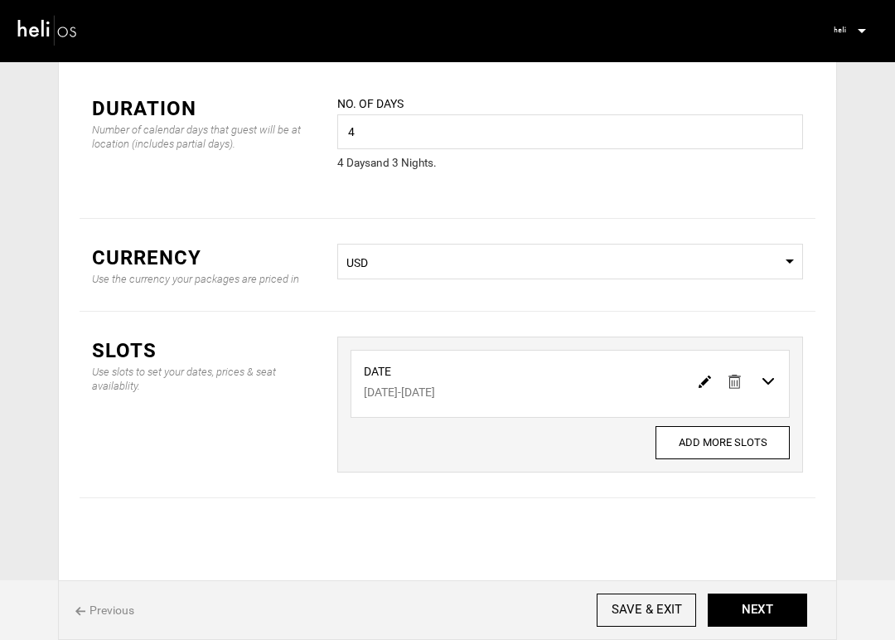
scroll to position [93, 0]
click at [756, 610] on button "NEXT" at bounding box center [757, 609] width 99 height 33
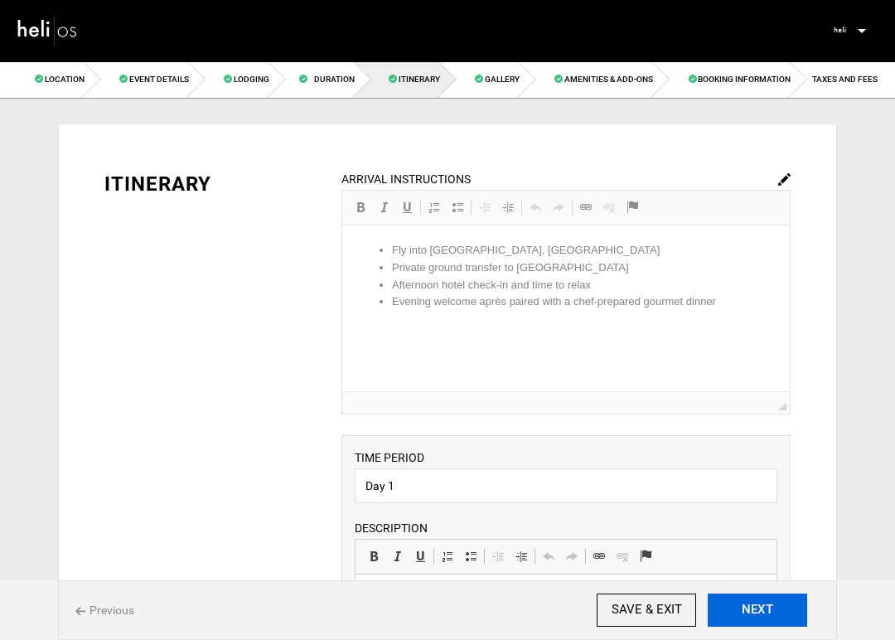
click at [756, 610] on button "NEXT" at bounding box center [757, 609] width 99 height 33
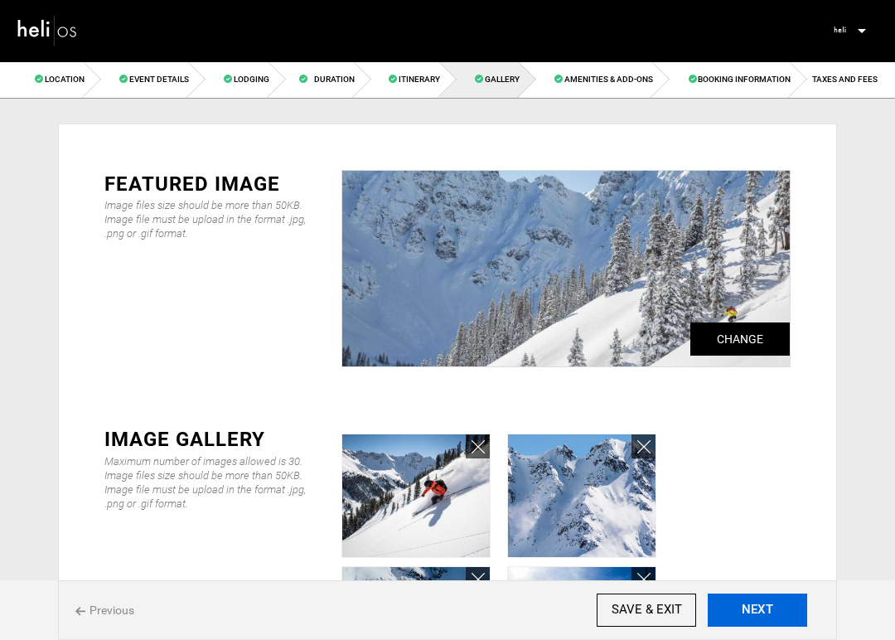
click at [756, 610] on button "NEXT" at bounding box center [757, 609] width 99 height 33
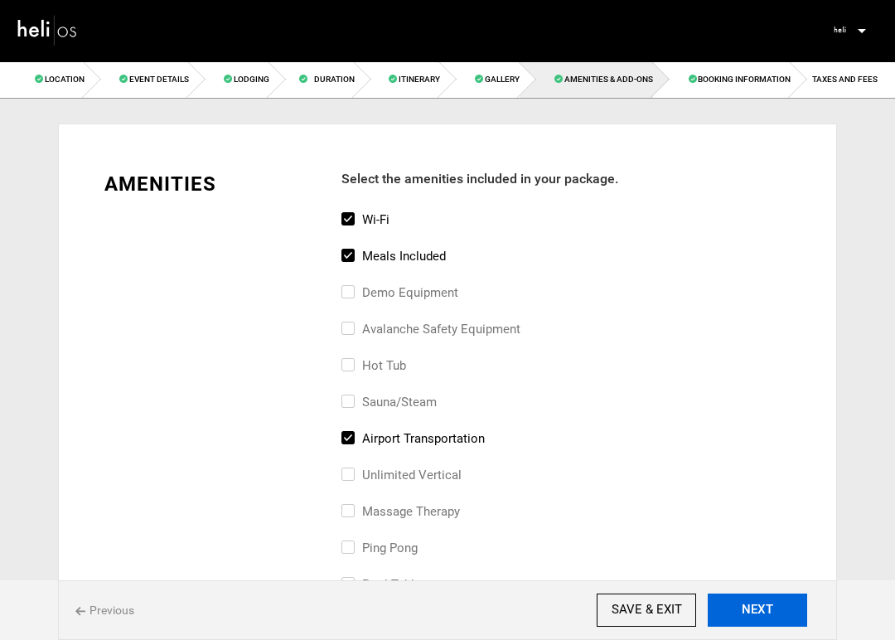
click at [756, 610] on button "NEXT" at bounding box center [757, 609] width 99 height 33
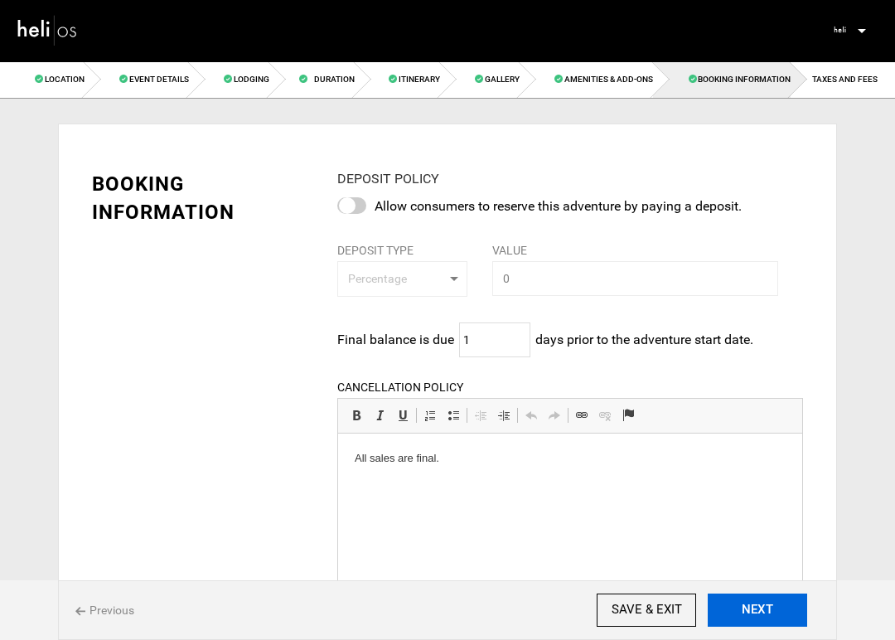
click at [756, 610] on button "NEXT" at bounding box center [757, 609] width 99 height 33
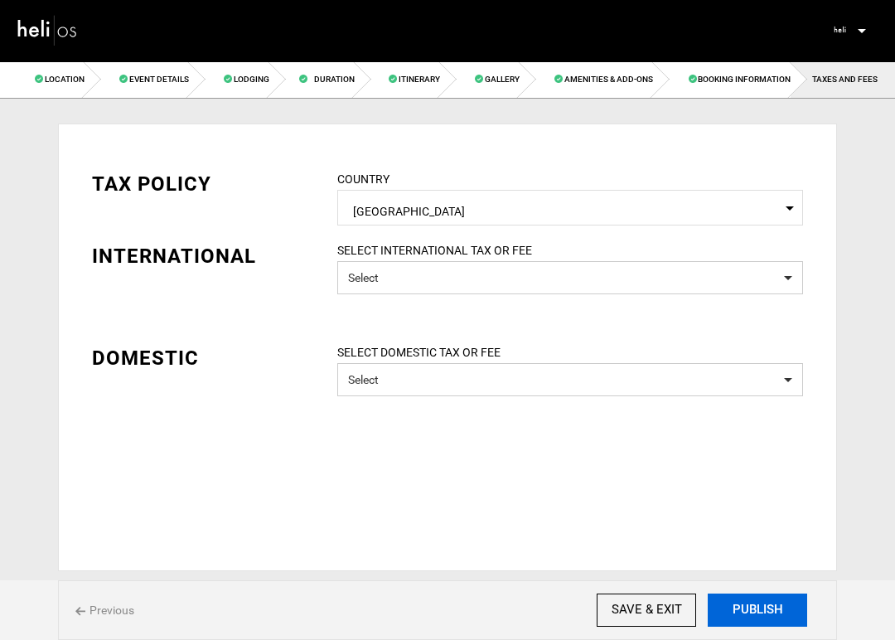
click at [752, 605] on button "PUBLISH" at bounding box center [757, 609] width 99 height 33
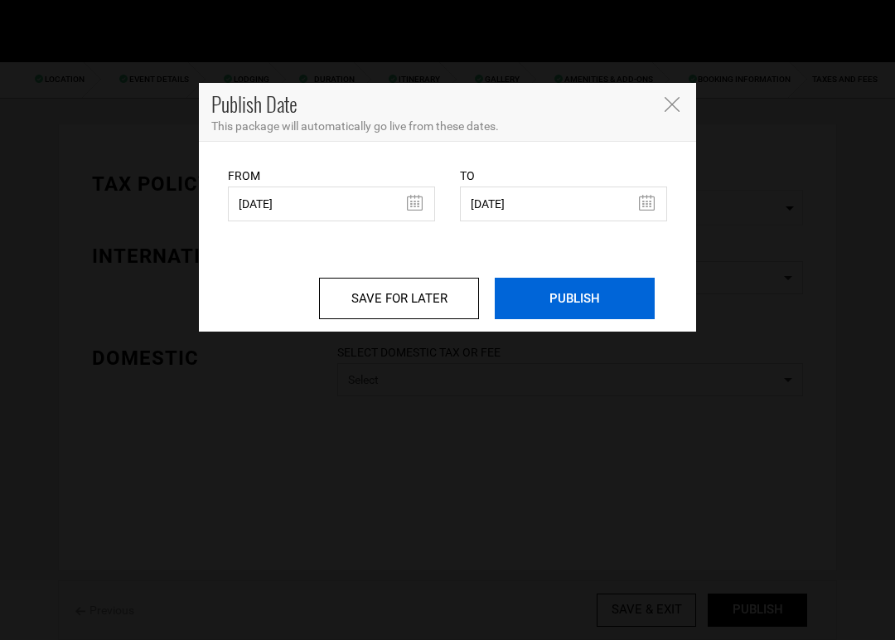
click at [562, 306] on input "PUBLISH" at bounding box center [575, 298] width 160 height 41
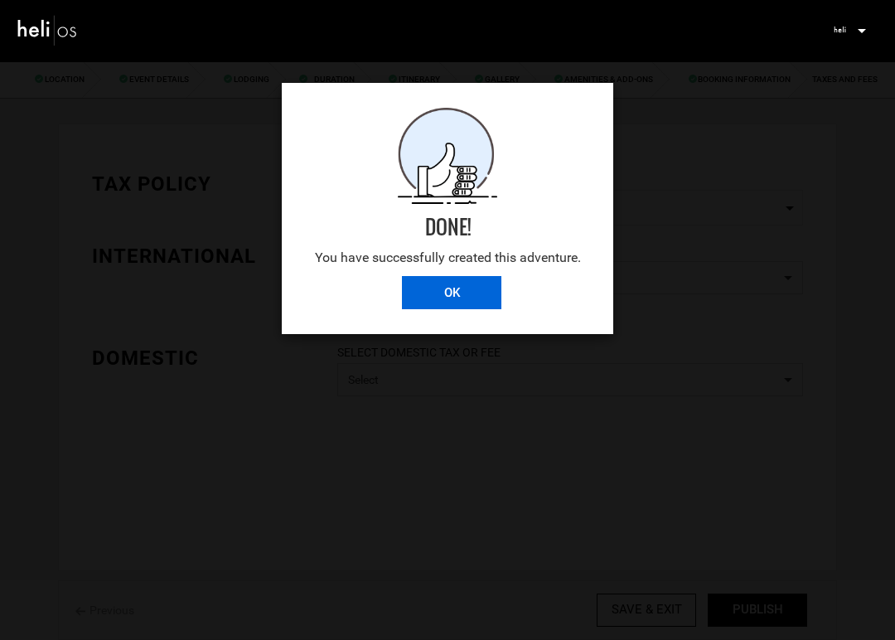
click at [467, 293] on input "OK" at bounding box center [451, 292] width 99 height 33
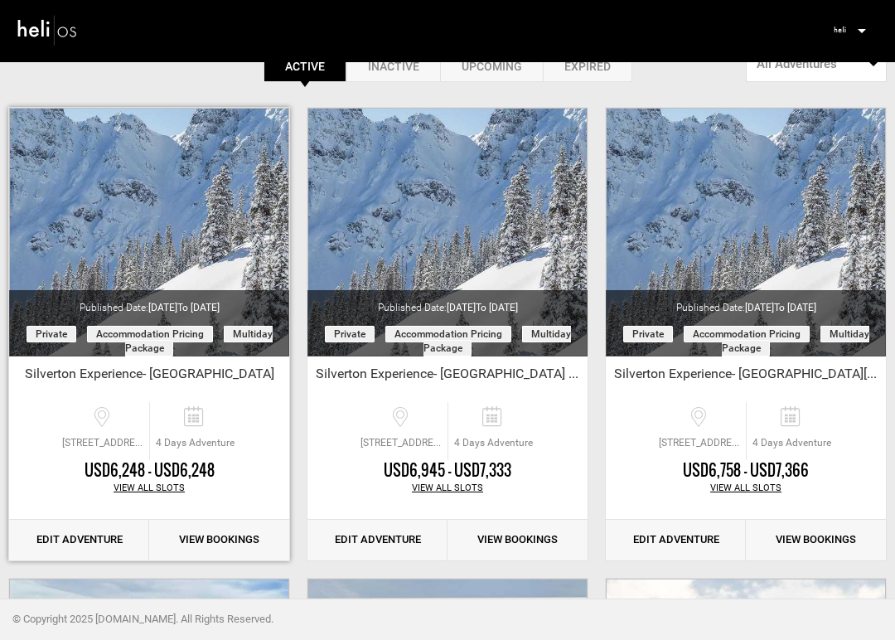
scroll to position [115, 0]
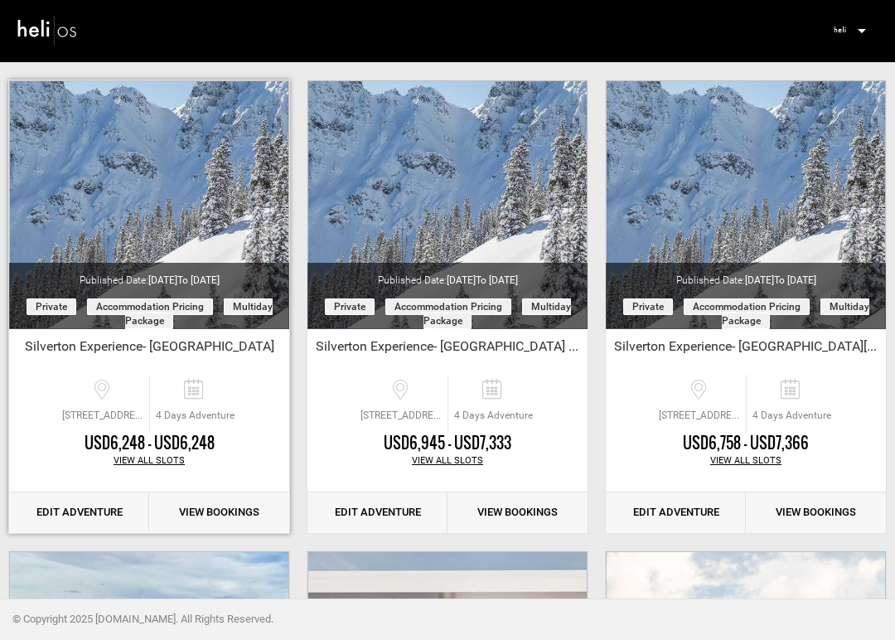
click at [92, 520] on link "Edit Adventure" at bounding box center [79, 512] width 140 height 41
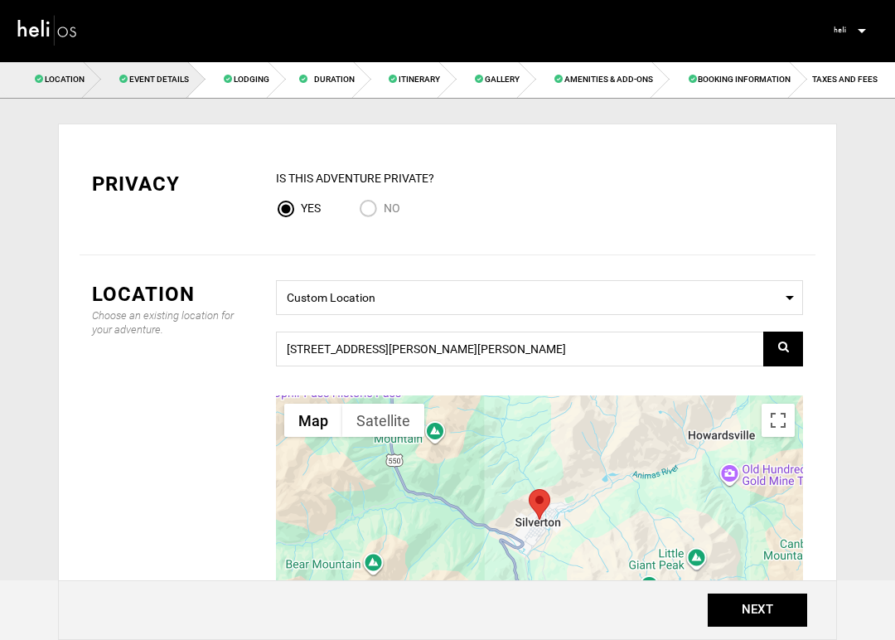
click at [157, 79] on span "Event Details" at bounding box center [159, 79] width 60 height 9
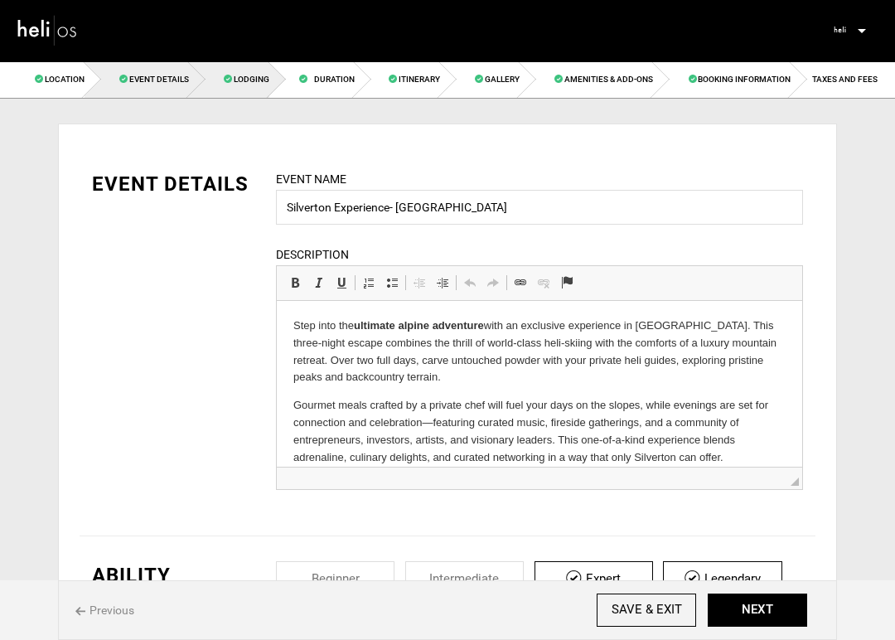
click at [256, 87] on link "Lodging" at bounding box center [229, 79] width 80 height 37
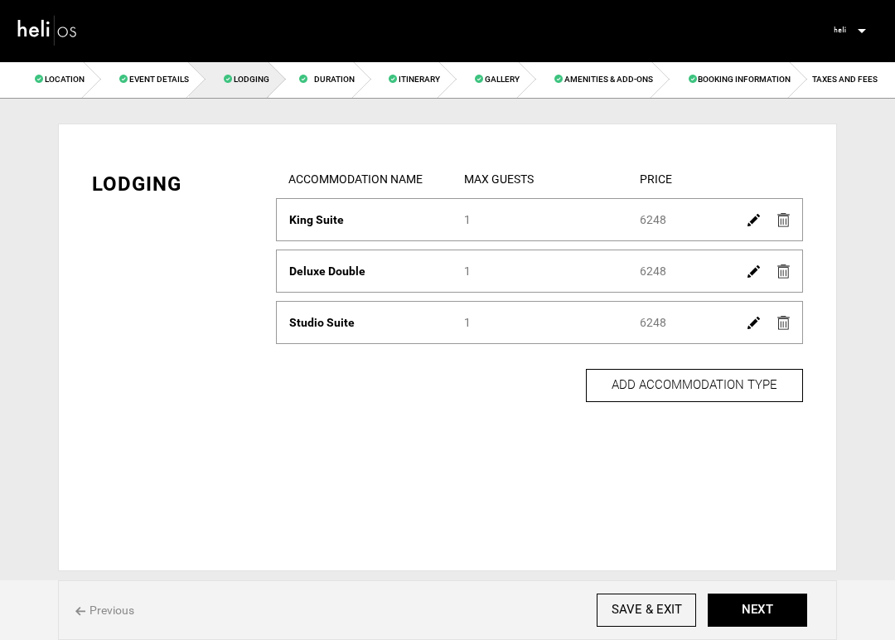
click at [754, 323] on img at bounding box center [754, 323] width 12 height 12
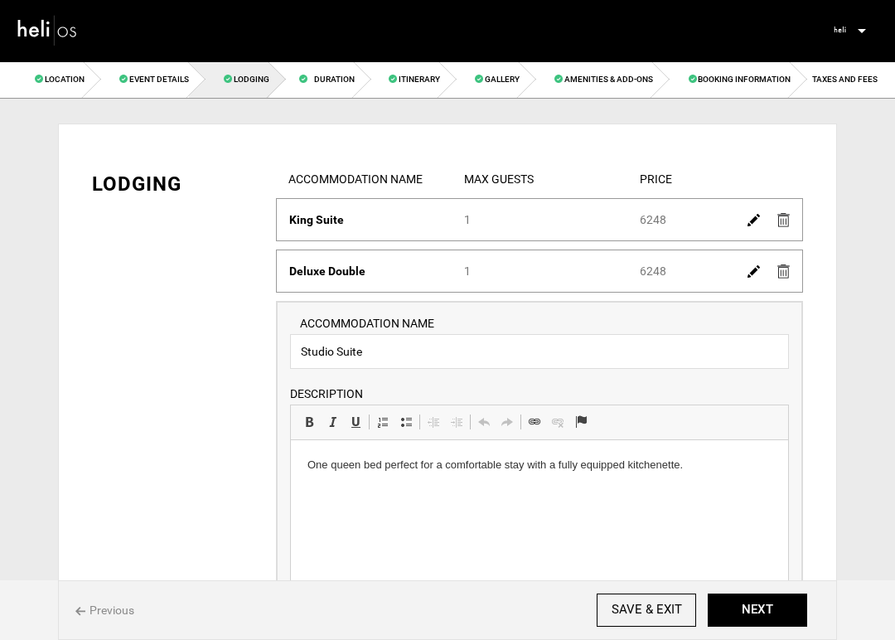
drag, startPoint x: 707, startPoint y: 469, endPoint x: 696, endPoint y: 506, distance: 38.8
click at [707, 469] on p "One queen bed perfect for a comfortable stay with a fully equipped kitchenette." at bounding box center [540, 465] width 464 height 17
click at [759, 603] on button "NEXT" at bounding box center [757, 609] width 99 height 33
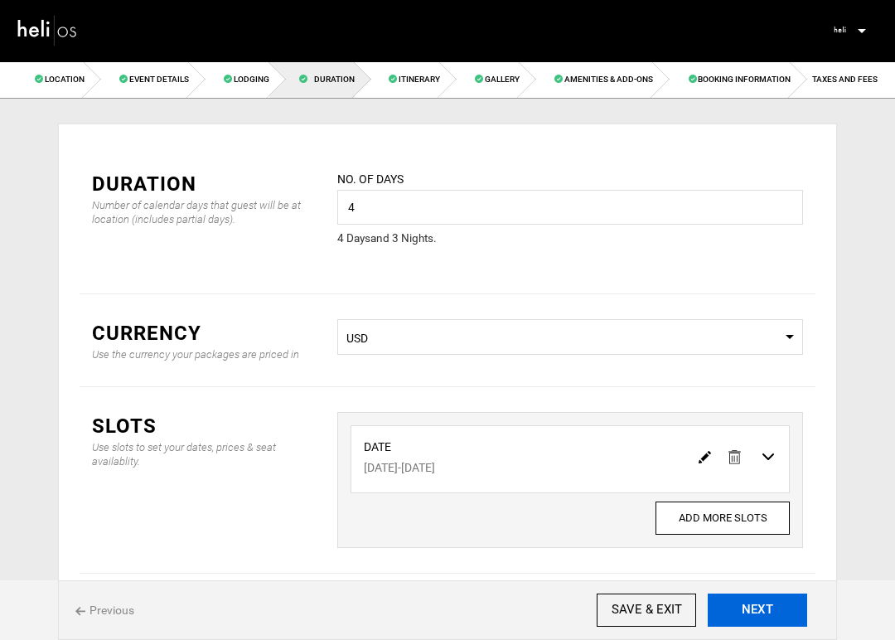
click at [760, 605] on button "NEXT" at bounding box center [757, 609] width 99 height 33
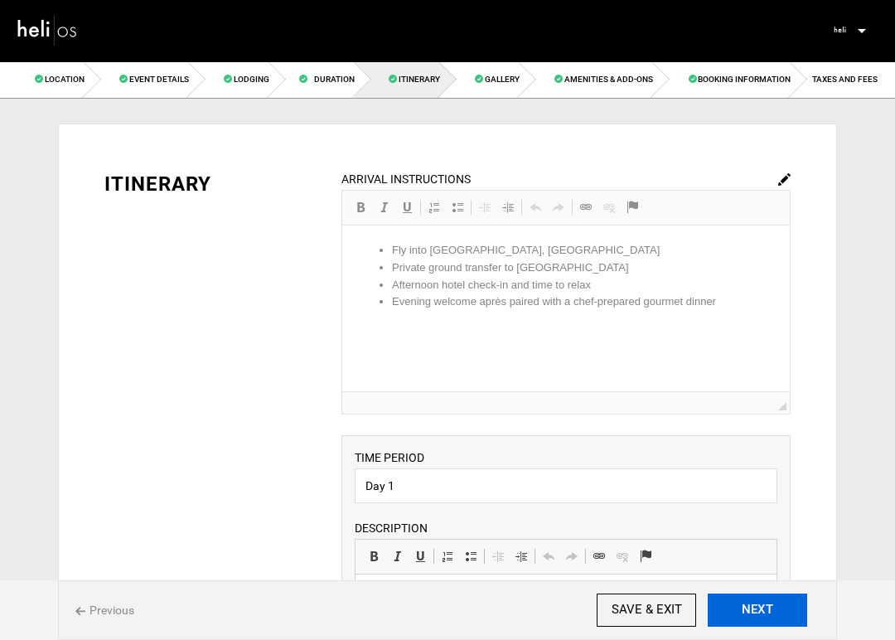
click at [760, 606] on button "NEXT" at bounding box center [757, 609] width 99 height 33
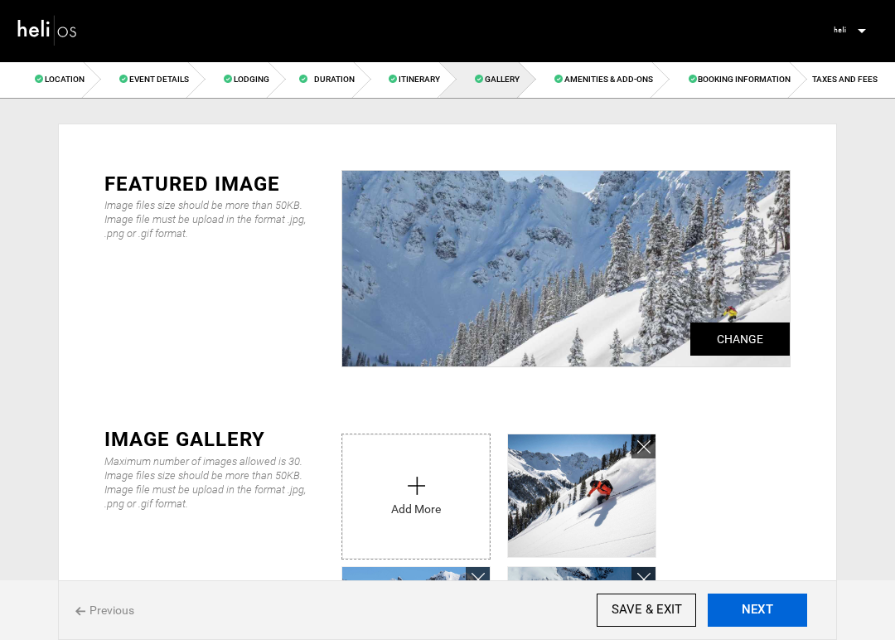
click at [760, 606] on button "NEXT" at bounding box center [757, 609] width 99 height 33
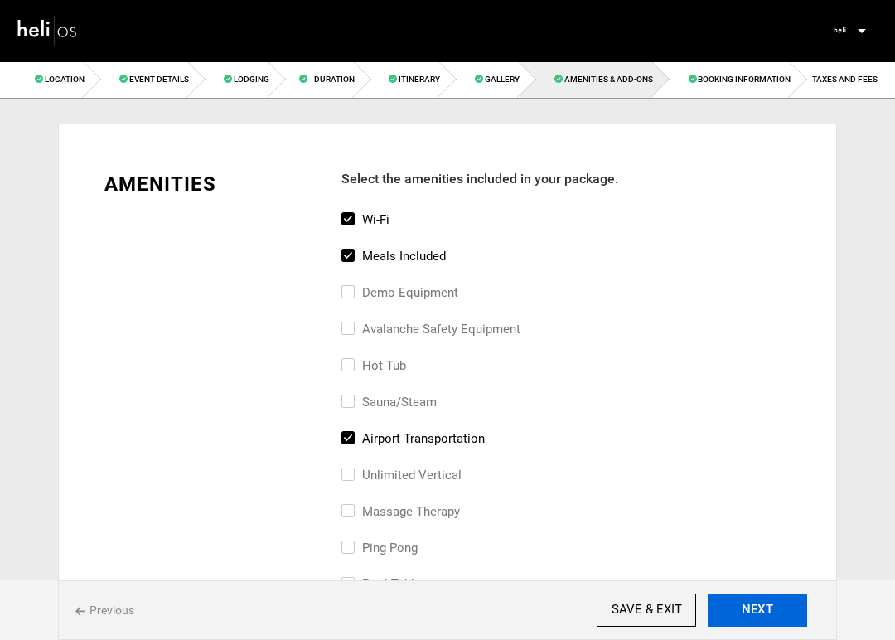
click at [760, 606] on button "NEXT" at bounding box center [757, 609] width 99 height 33
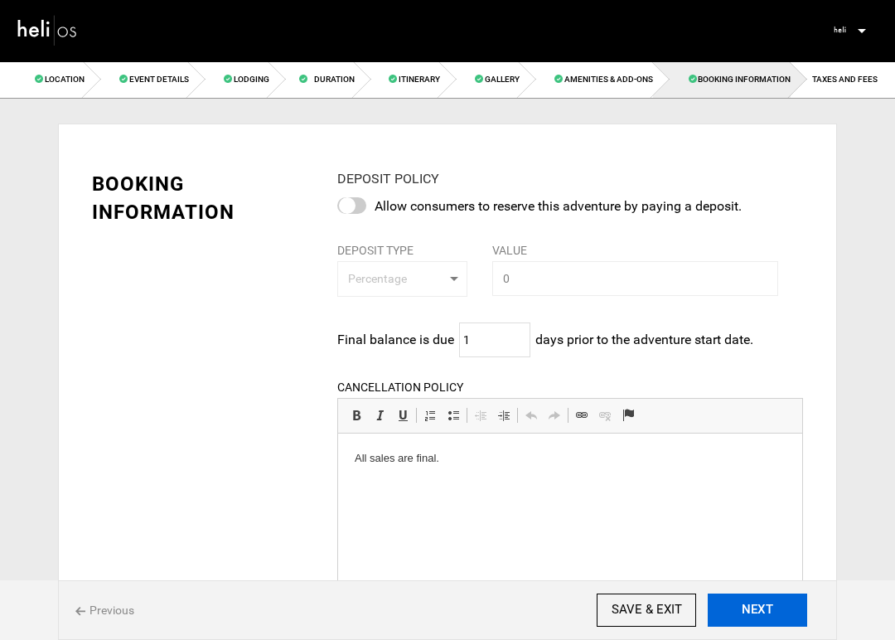
click at [760, 606] on button "NEXT" at bounding box center [757, 609] width 99 height 33
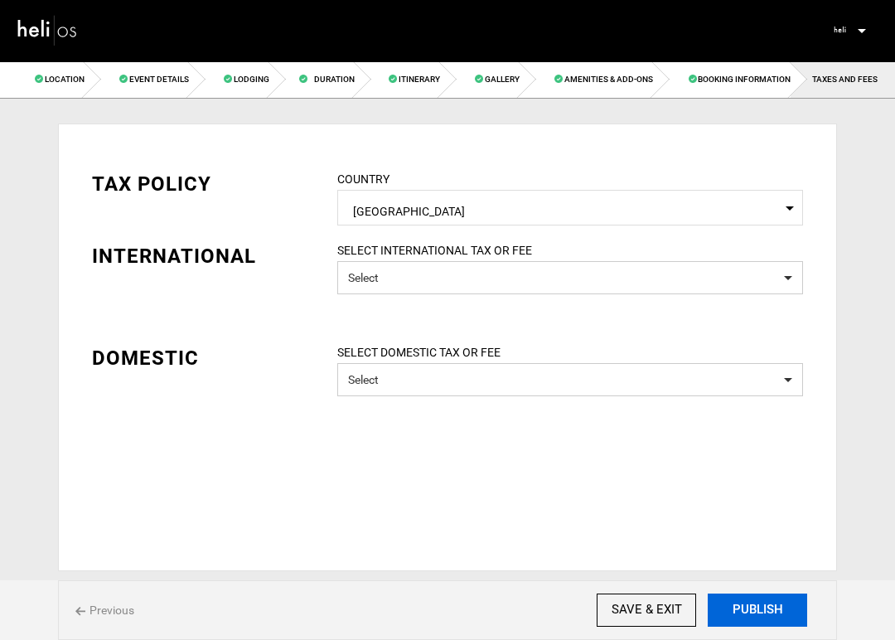
click at [760, 606] on button "PUBLISH" at bounding box center [757, 609] width 99 height 33
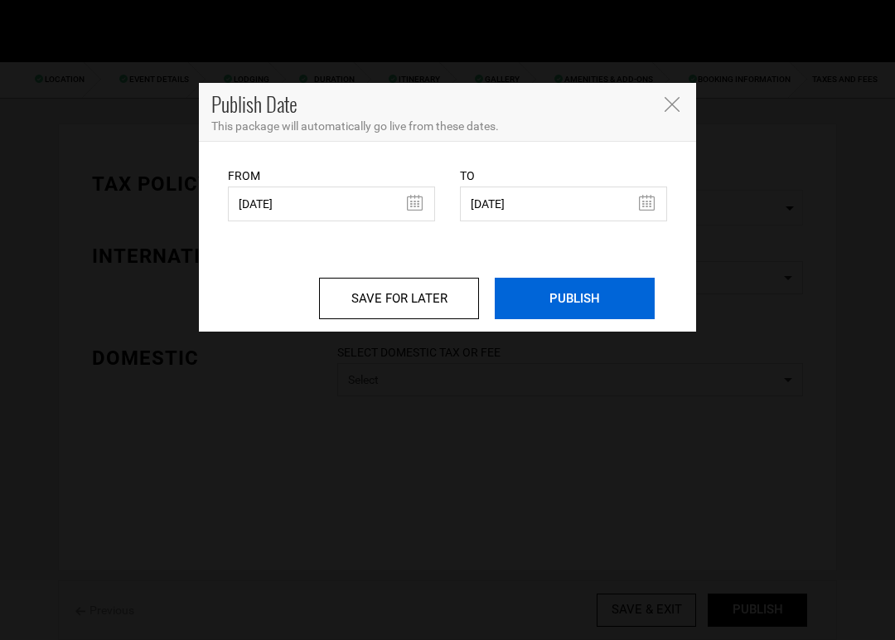
click at [580, 304] on input "PUBLISH" at bounding box center [575, 298] width 160 height 41
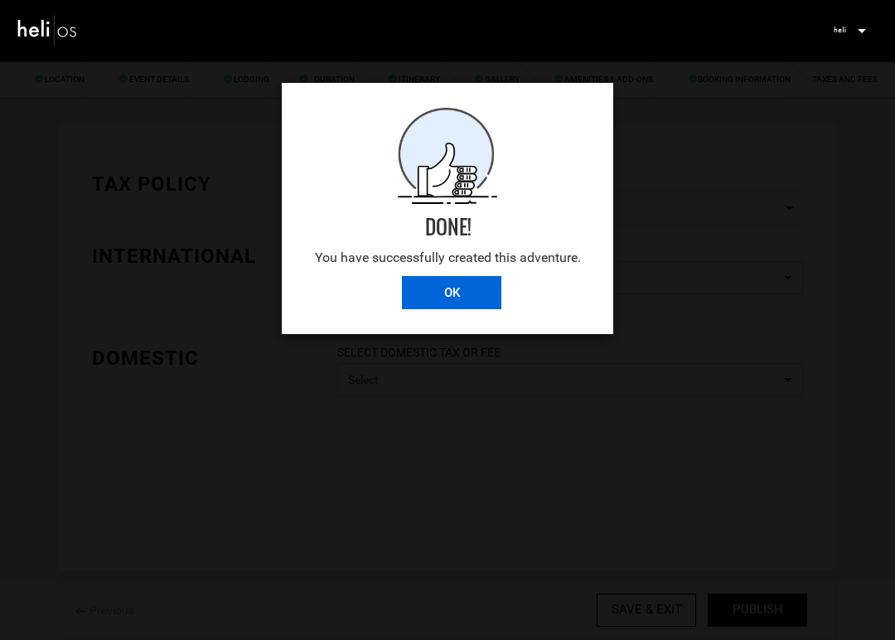
click at [474, 297] on input "OK" at bounding box center [451, 292] width 99 height 33
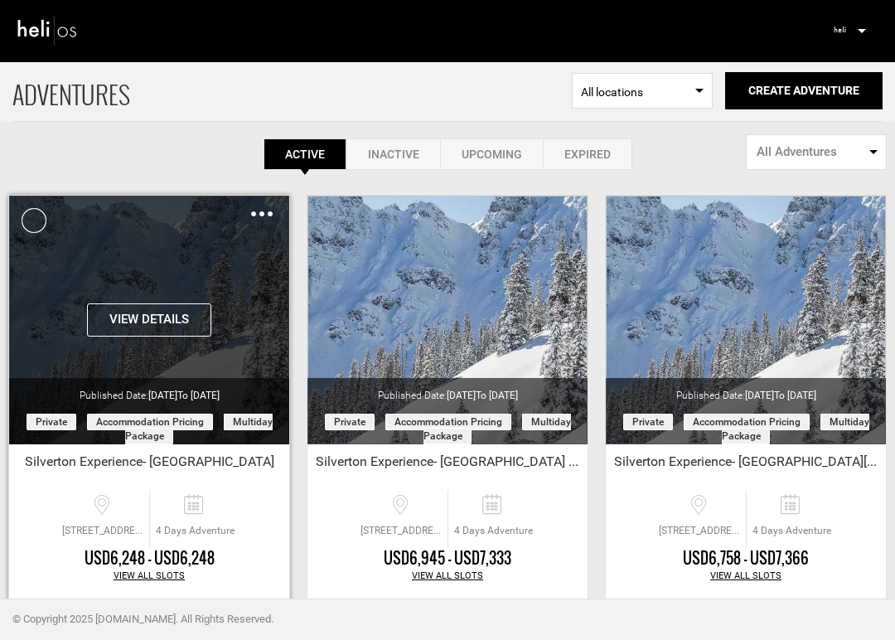
click at [133, 317] on button "View Details" at bounding box center [149, 319] width 124 height 33
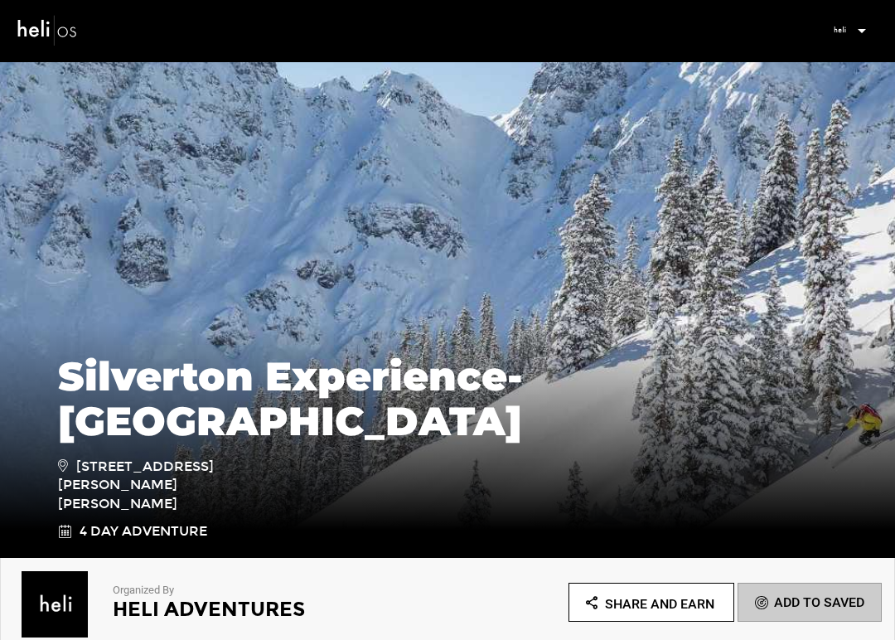
click at [36, 36] on img at bounding box center [48, 30] width 62 height 36
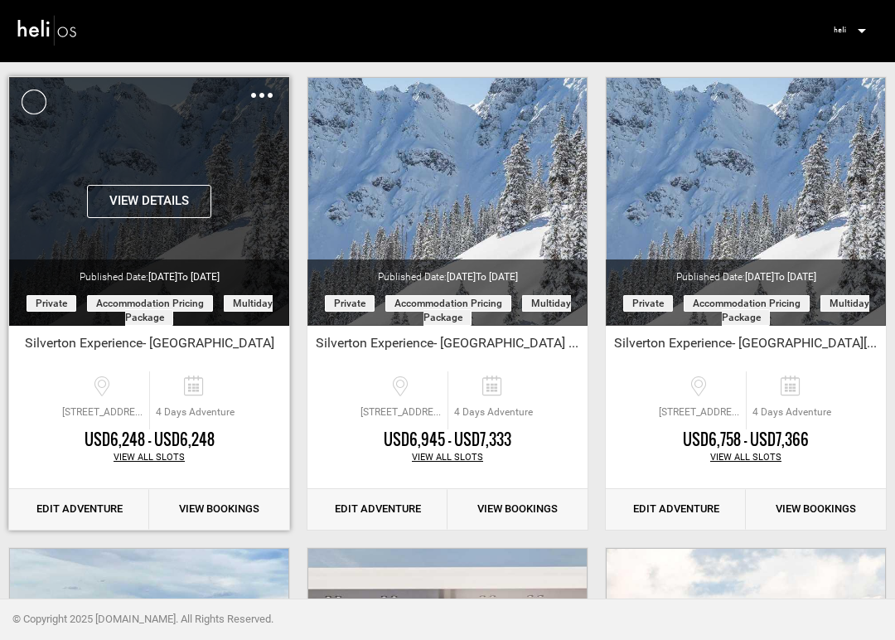
scroll to position [122, 0]
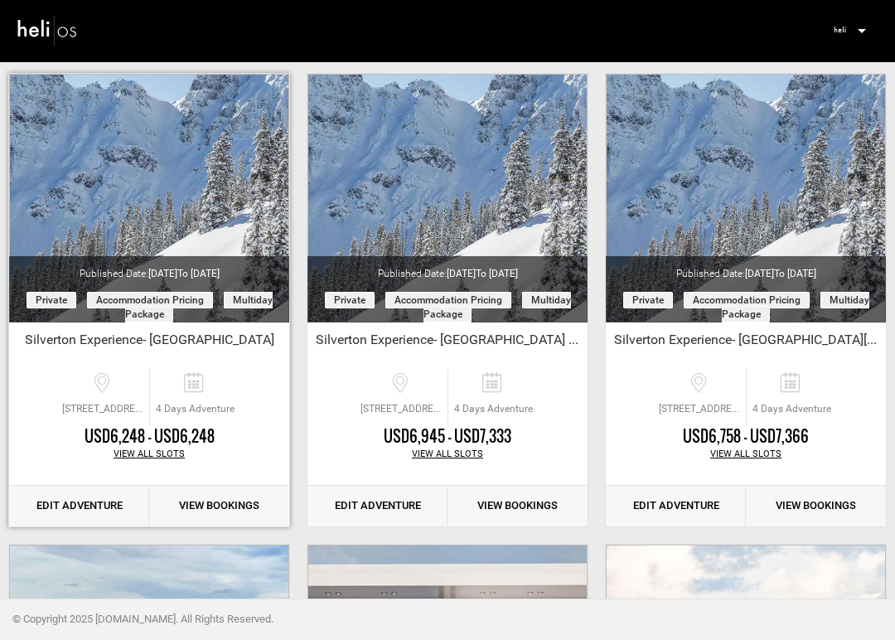
click at [93, 508] on link "Edit Adventure" at bounding box center [79, 506] width 140 height 41
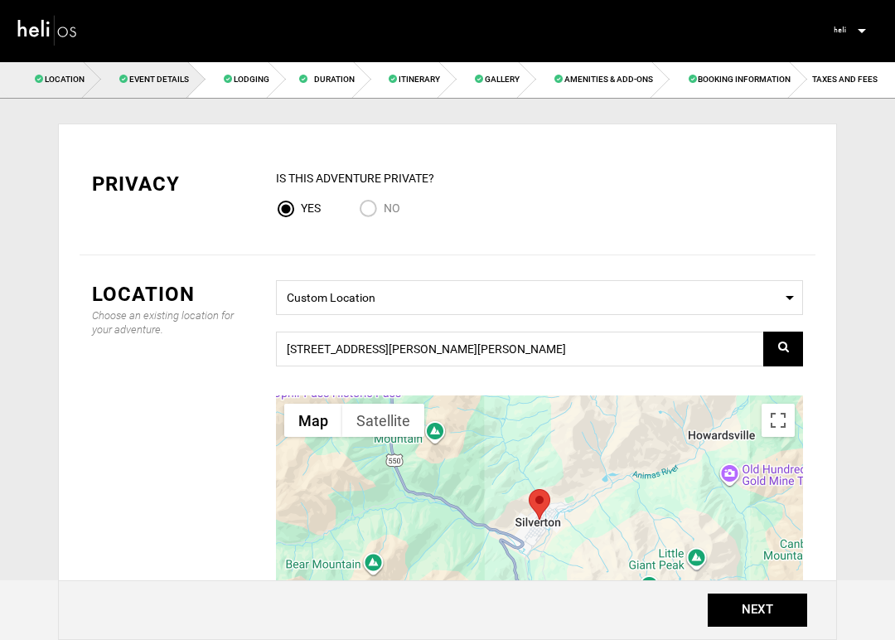
click at [152, 80] on span "Event Details" at bounding box center [159, 79] width 60 height 9
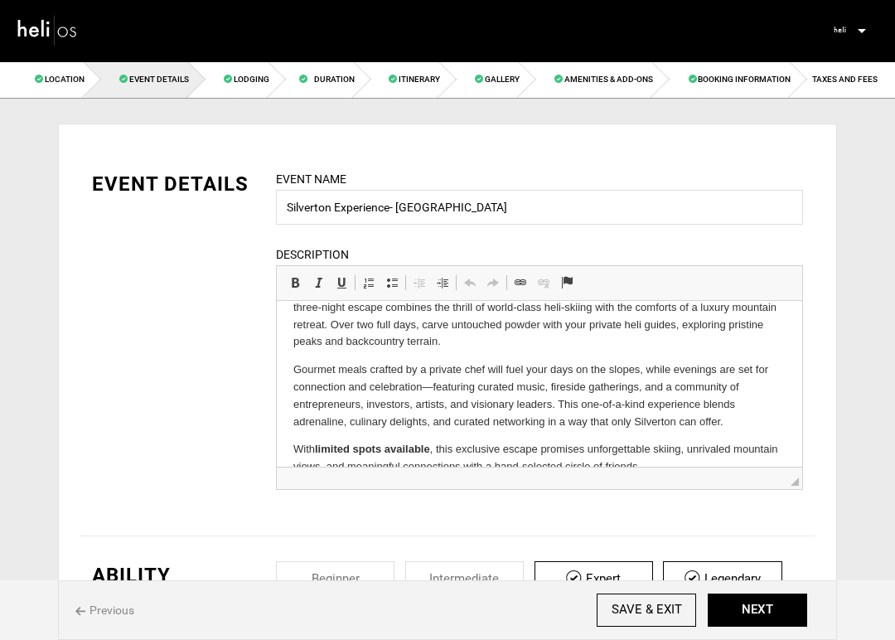
scroll to position [90, 0]
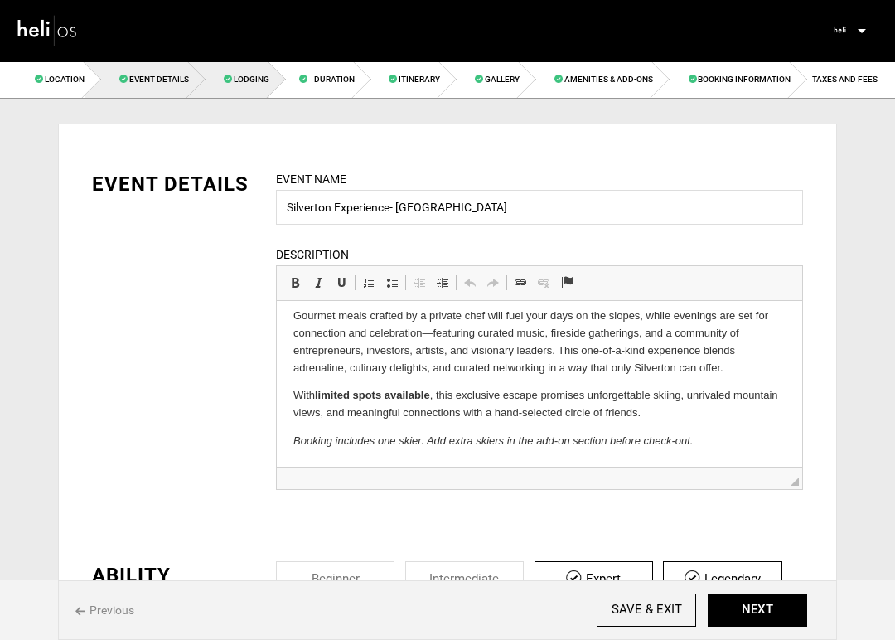
click at [243, 75] on span "Lodging" at bounding box center [252, 79] width 36 height 9
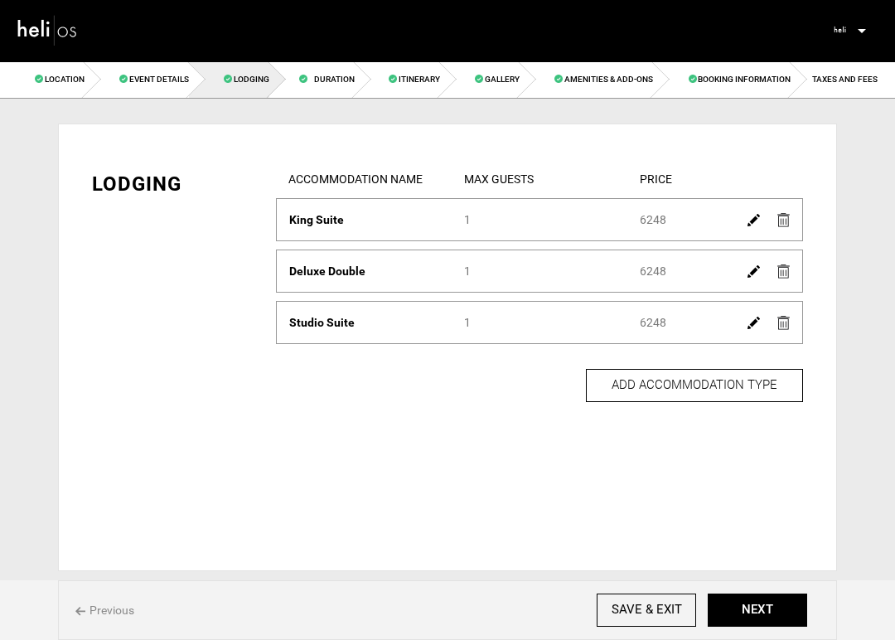
click at [751, 272] on img at bounding box center [754, 271] width 12 height 12
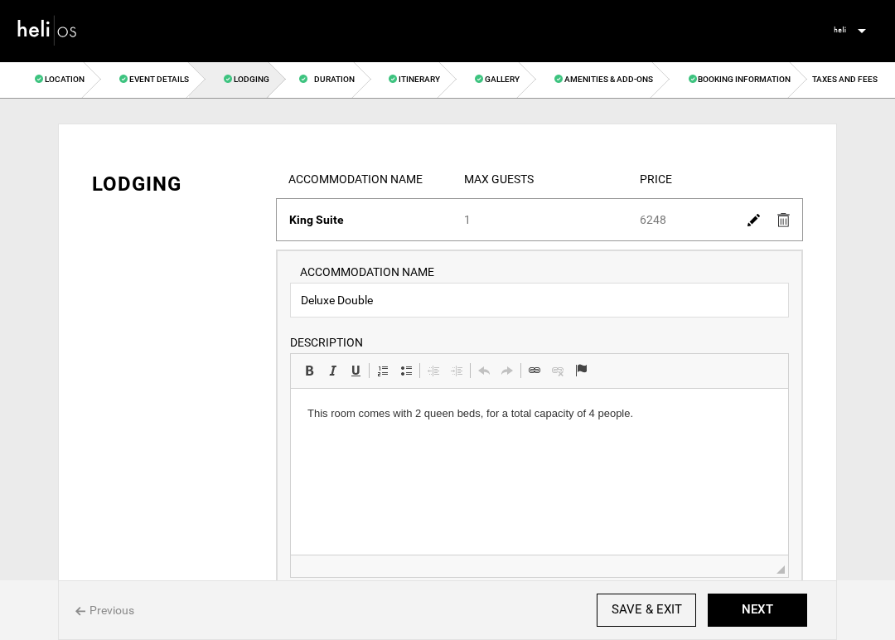
drag, startPoint x: 630, startPoint y: 414, endPoint x: 508, endPoint y: 414, distance: 121.8
click at [488, 413] on p "This room comes with 2 queen beds, for a total capacity of 4 people." at bounding box center [540, 413] width 464 height 17
drag, startPoint x: 585, startPoint y: 414, endPoint x: 487, endPoint y: 412, distance: 97.8
click at [487, 412] on p "This room comes with 2 queen beds, for a total capacity of 4 people." at bounding box center [540, 413] width 464 height 17
click at [482, 417] on p "This room comes with 2 queen beds, Sleeps 4 people." at bounding box center [540, 413] width 464 height 17
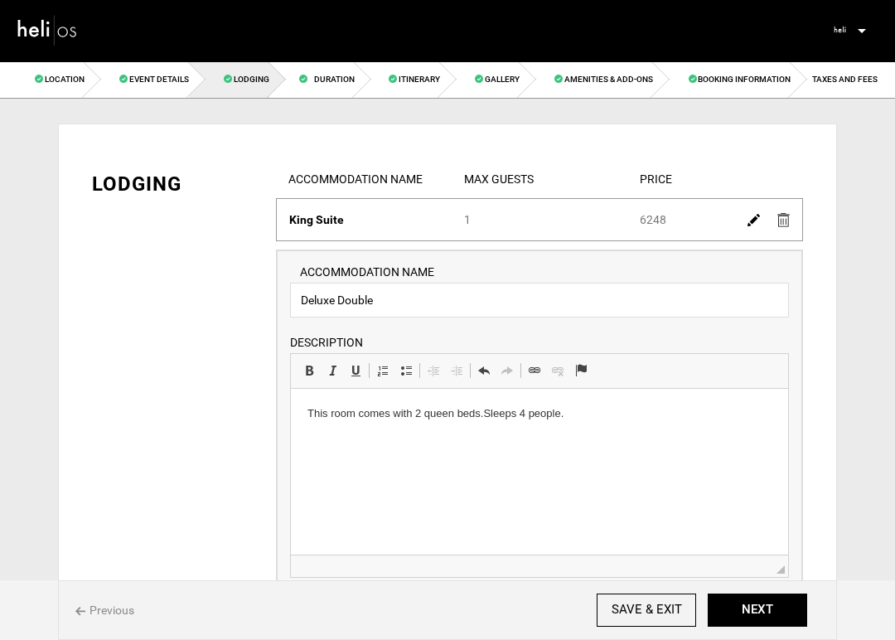
click at [579, 418] on p "This room comes with 2 queen beds. Sleeps 4 people." at bounding box center [540, 413] width 464 height 17
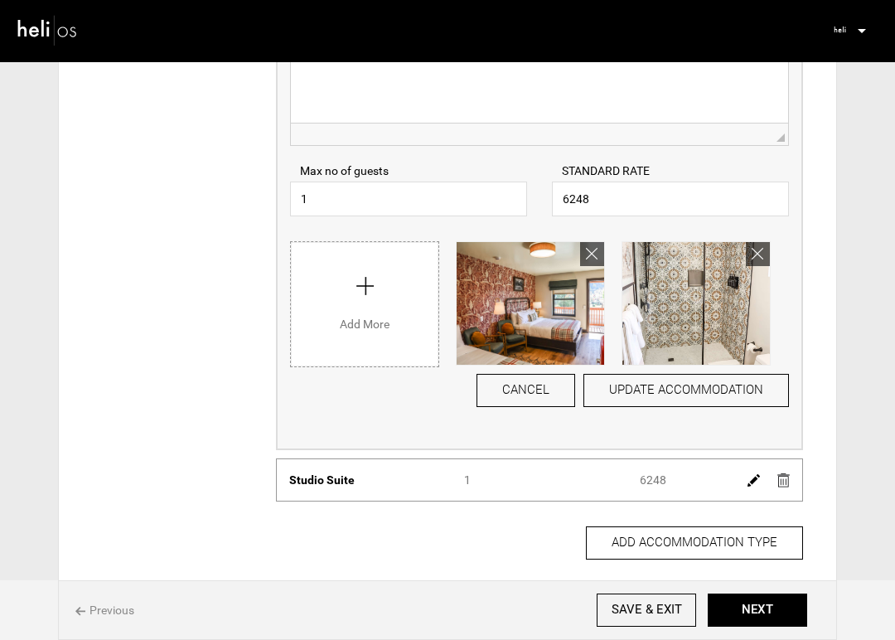
scroll to position [464, 0]
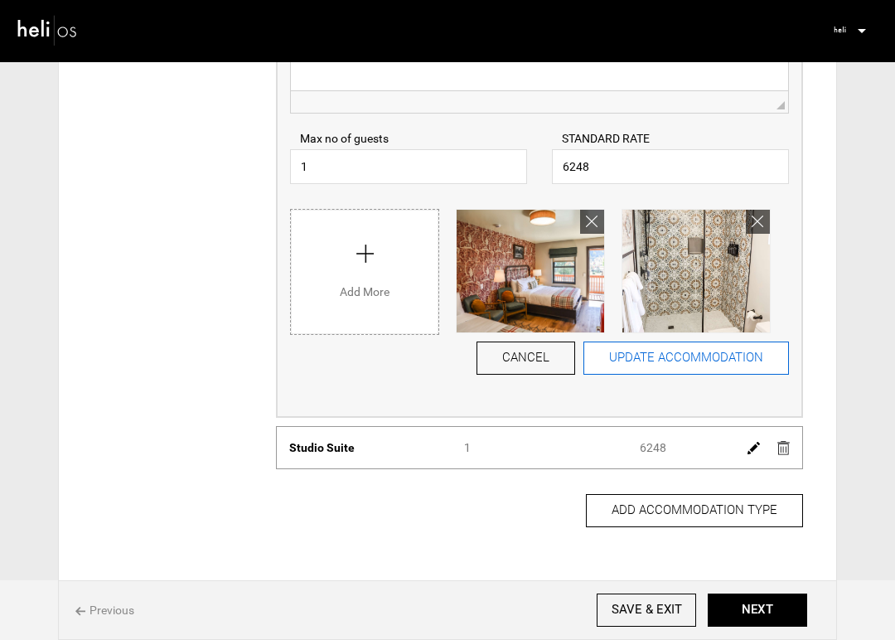
click at [707, 356] on button "UPDATE ACCOMMODATION" at bounding box center [687, 358] width 206 height 33
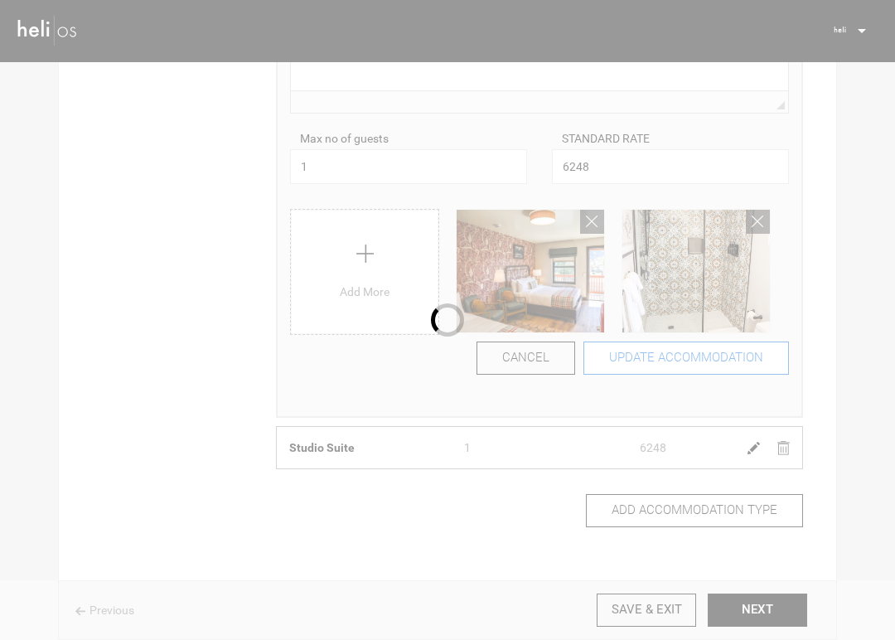
scroll to position [0, 0]
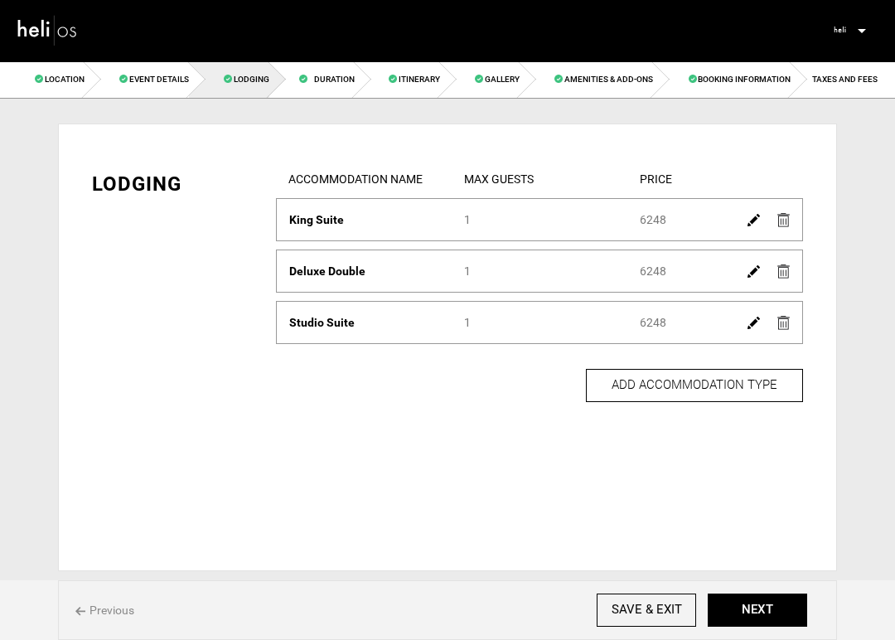
click at [750, 221] on img at bounding box center [754, 220] width 12 height 12
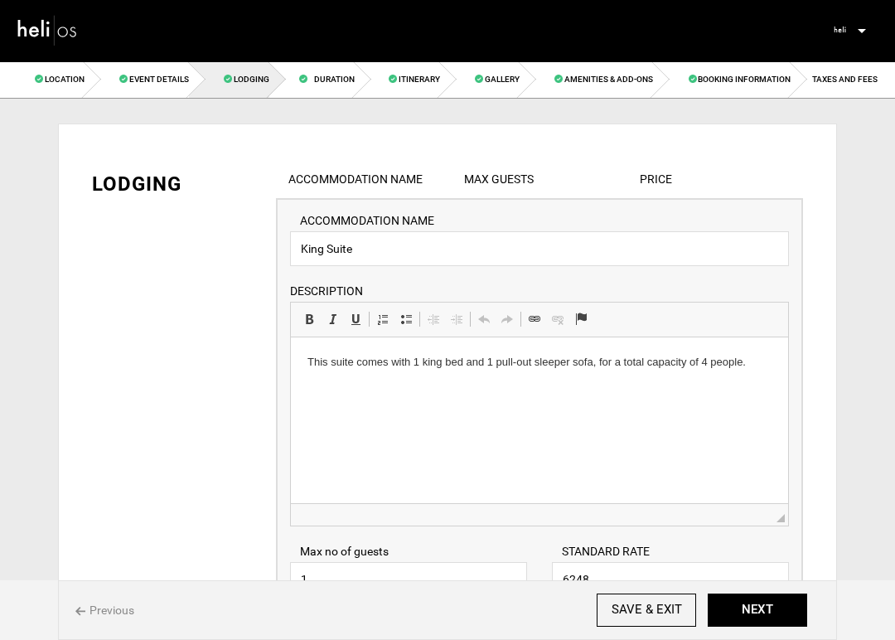
drag, startPoint x: 751, startPoint y: 363, endPoint x: 590, endPoint y: 362, distance: 160.8
click at [756, 369] on p "This suite comes with 1 king bed and 1 pull-out sleeper sofa, for a total capac…" at bounding box center [540, 362] width 464 height 17
drag, startPoint x: 756, startPoint y: 369, endPoint x: 596, endPoint y: 361, distance: 160.2
click at [596, 362] on p "This suite comes with 1 king bed and 1 pull-out sleeper sofa, for a total capac…" at bounding box center [540, 362] width 464 height 17
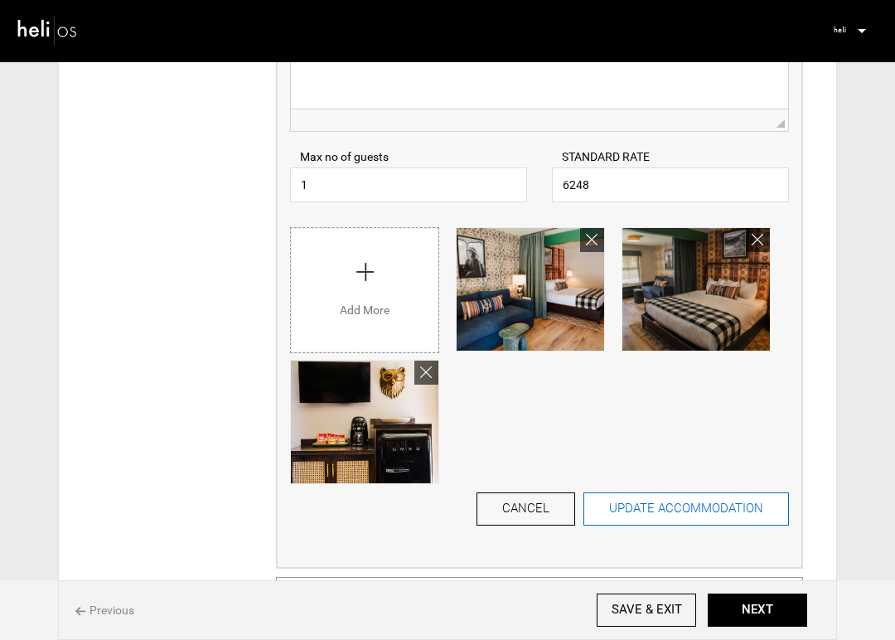
scroll to position [414, 0]
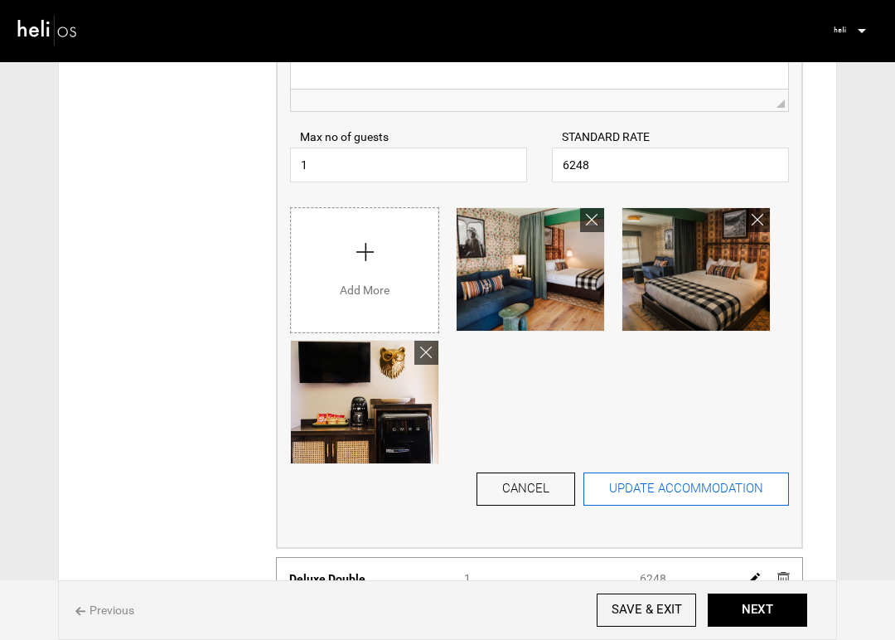
click at [671, 490] on button "UPDATE ACCOMMODATION" at bounding box center [687, 488] width 206 height 33
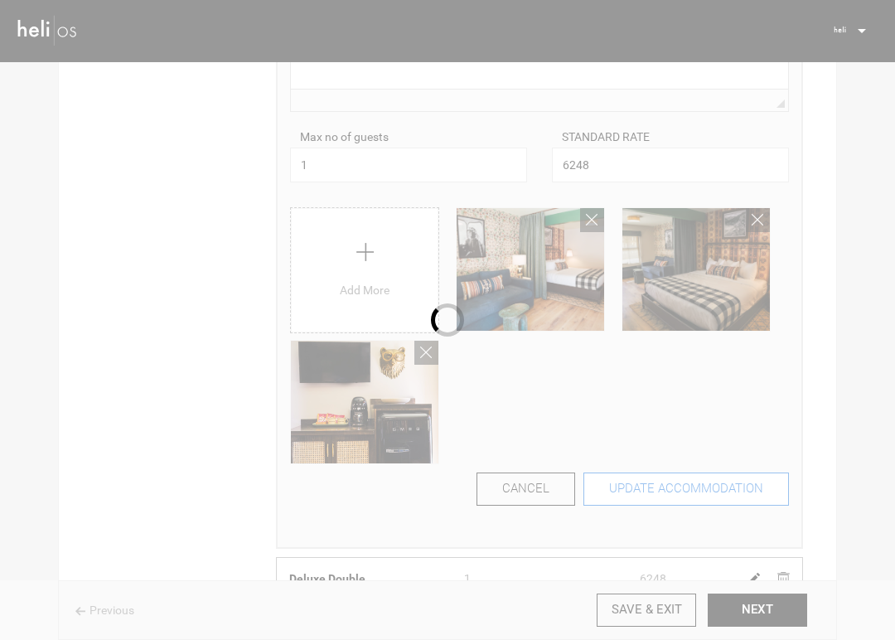
scroll to position [0, 0]
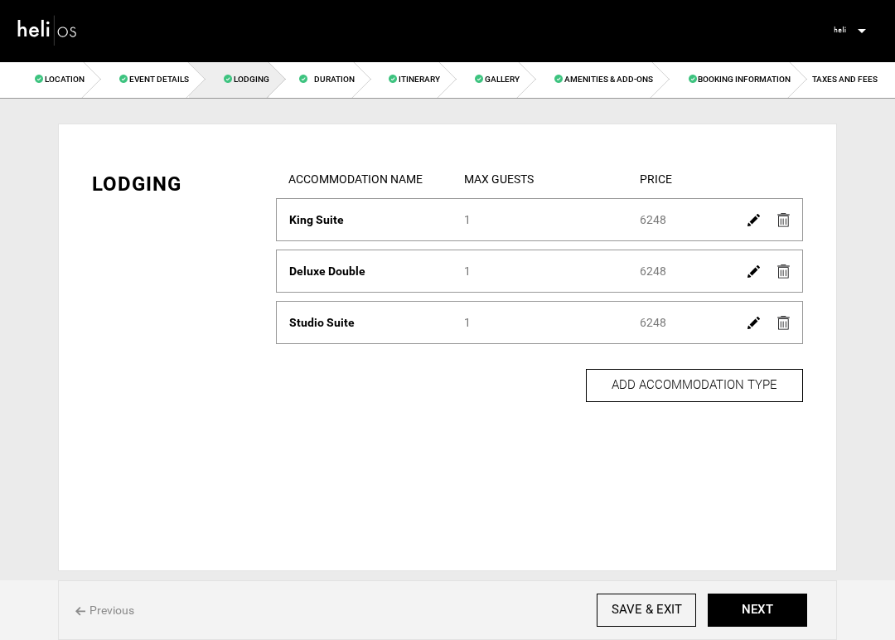
click at [752, 322] on img at bounding box center [754, 323] width 12 height 12
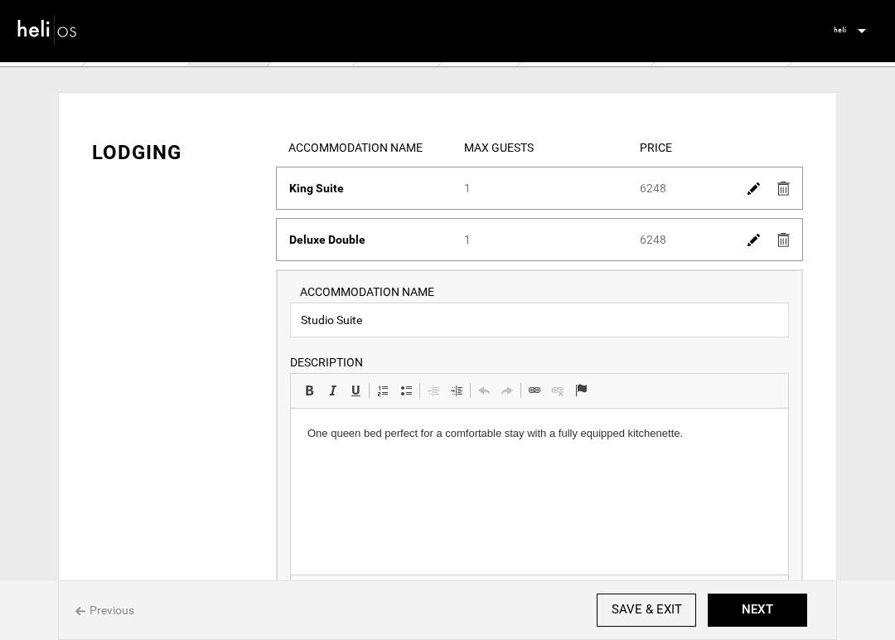
scroll to position [35, 0]
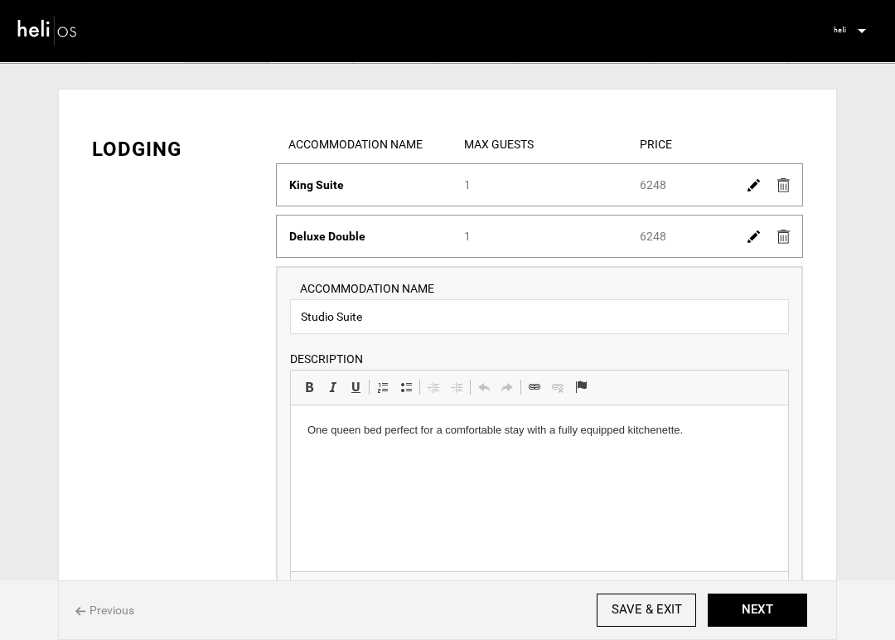
click at [691, 430] on p "One queen bed perfect for a comfortable stay with a fully equipped kitchenette." at bounding box center [540, 430] width 464 height 17
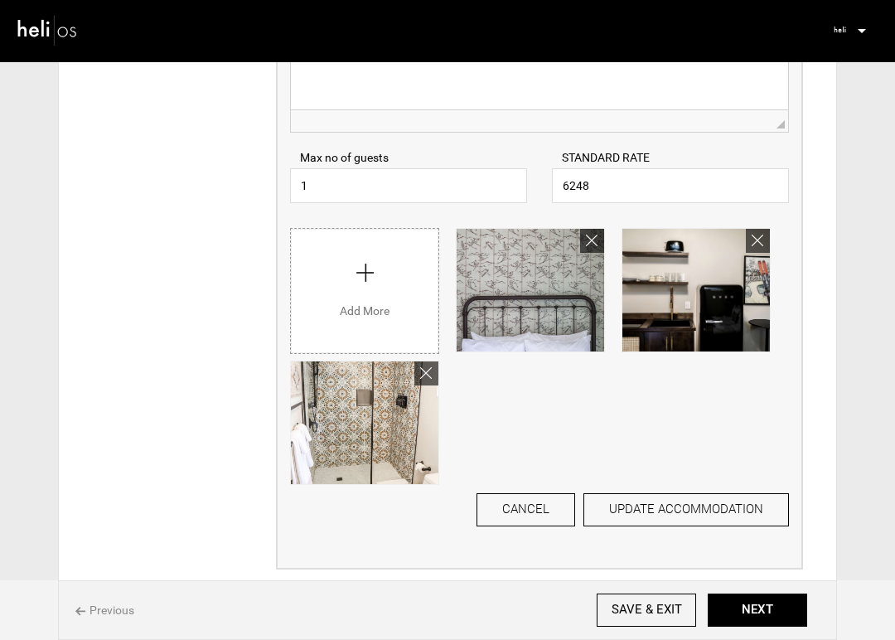
scroll to position [498, 0]
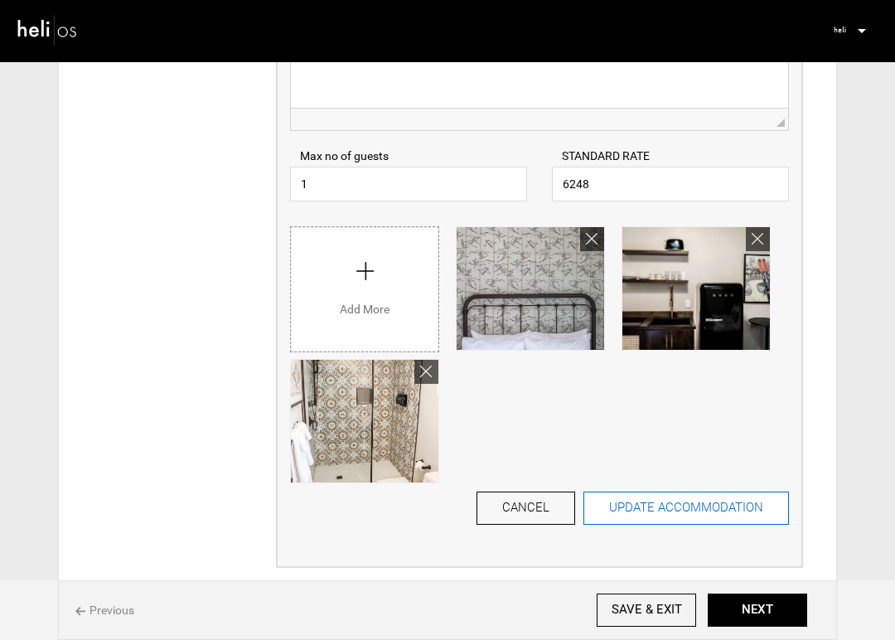
click at [737, 506] on button "UPDATE ACCOMMODATION" at bounding box center [687, 508] width 206 height 33
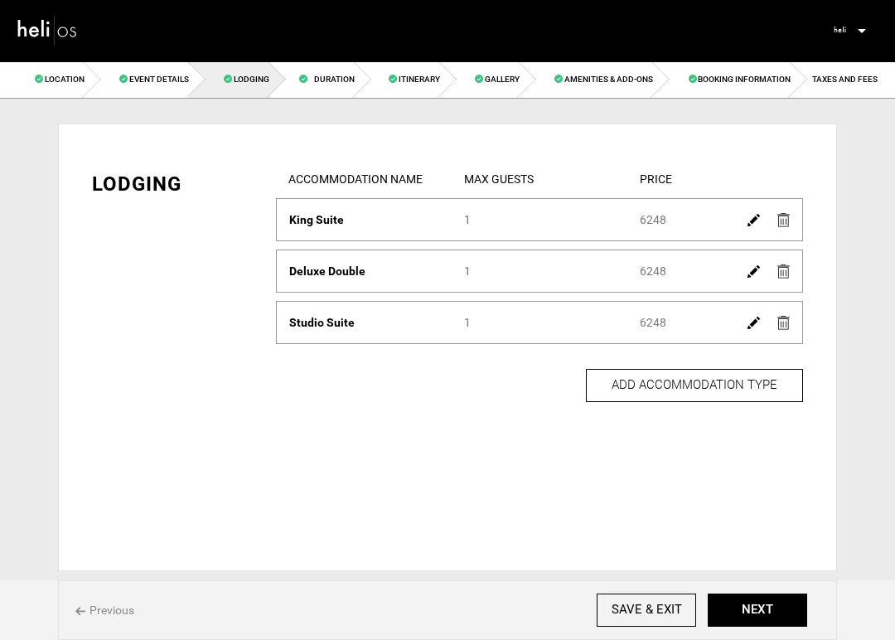
scroll to position [0, 0]
click at [763, 615] on button "NEXT" at bounding box center [757, 609] width 99 height 33
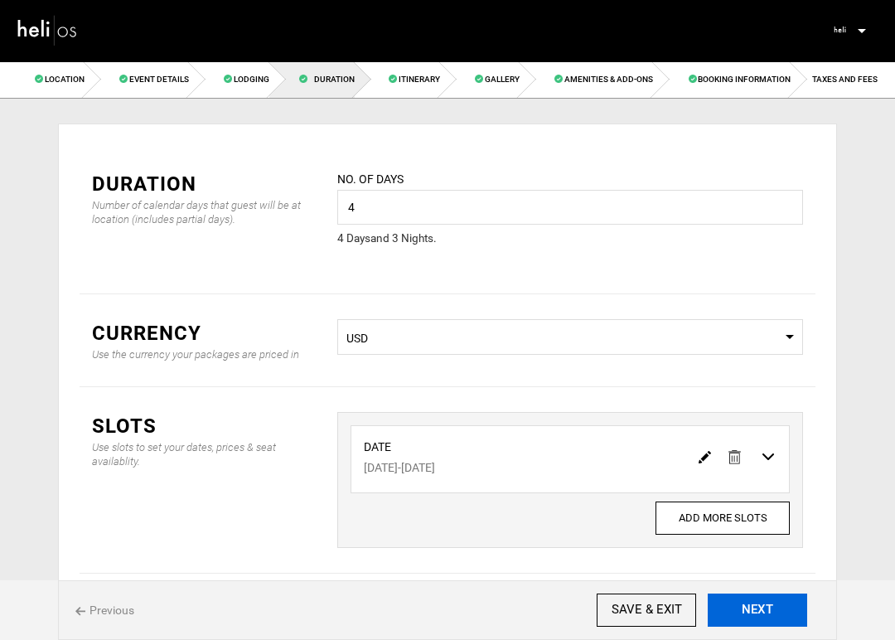
click at [763, 615] on button "NEXT" at bounding box center [757, 609] width 99 height 33
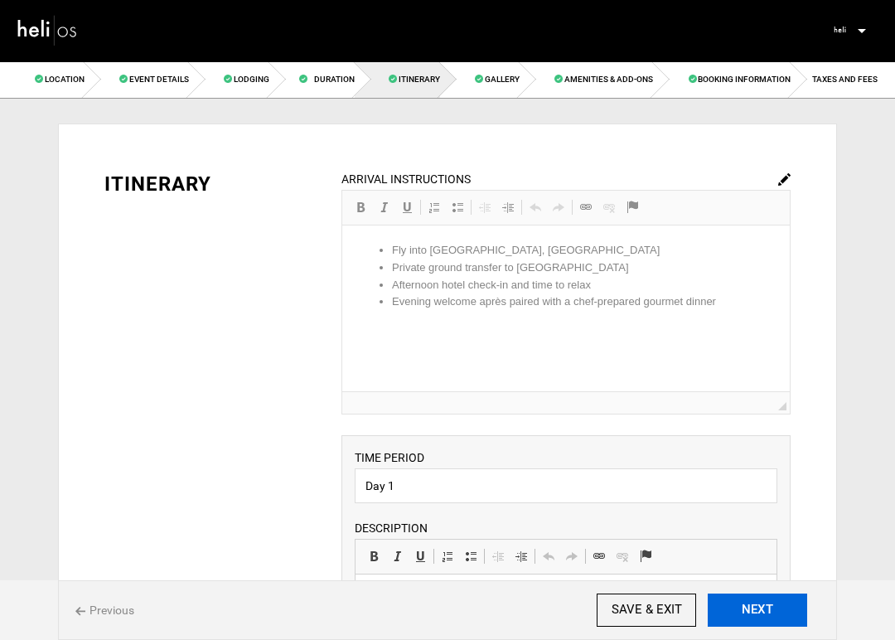
click at [763, 615] on button "NEXT" at bounding box center [757, 609] width 99 height 33
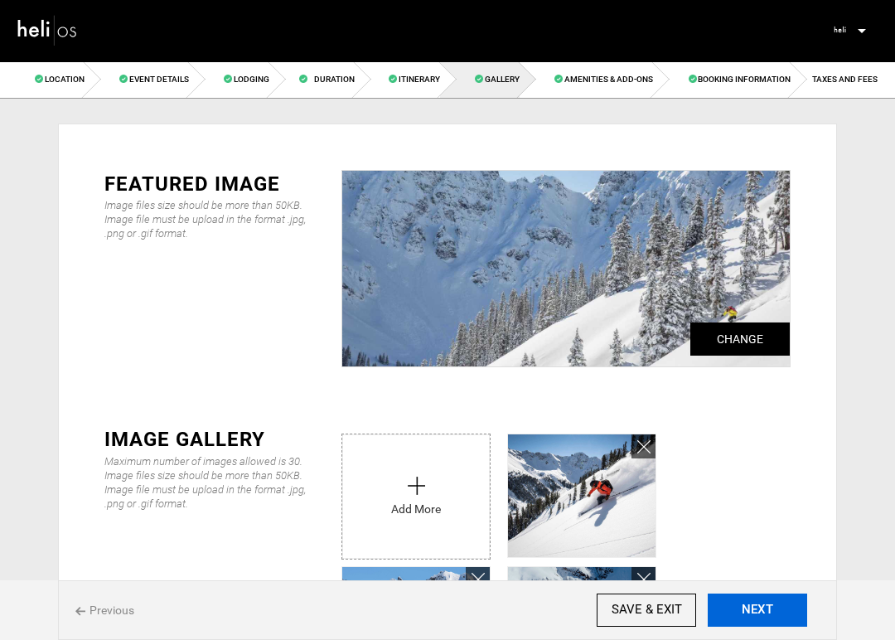
click at [763, 615] on button "NEXT" at bounding box center [757, 609] width 99 height 33
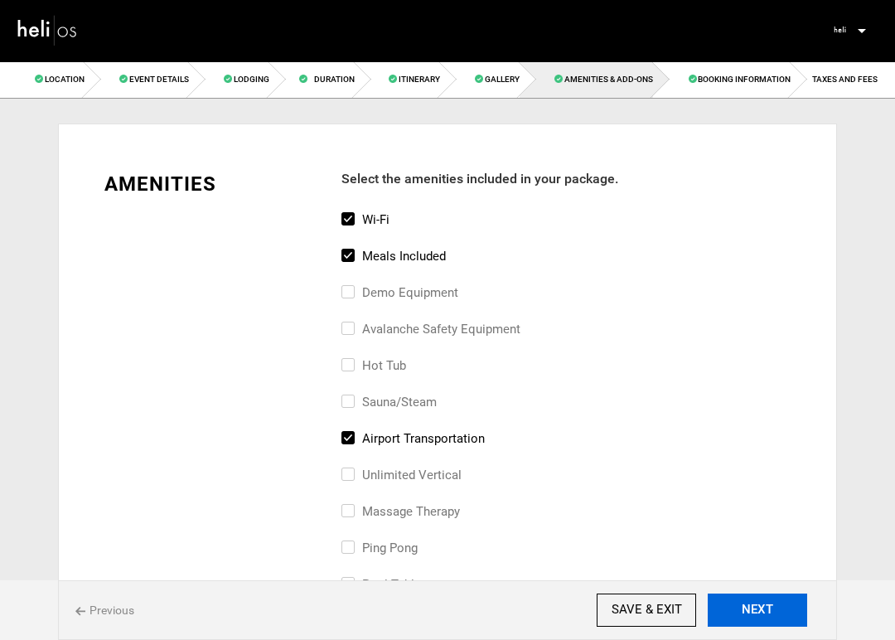
click at [763, 615] on button "NEXT" at bounding box center [757, 609] width 99 height 33
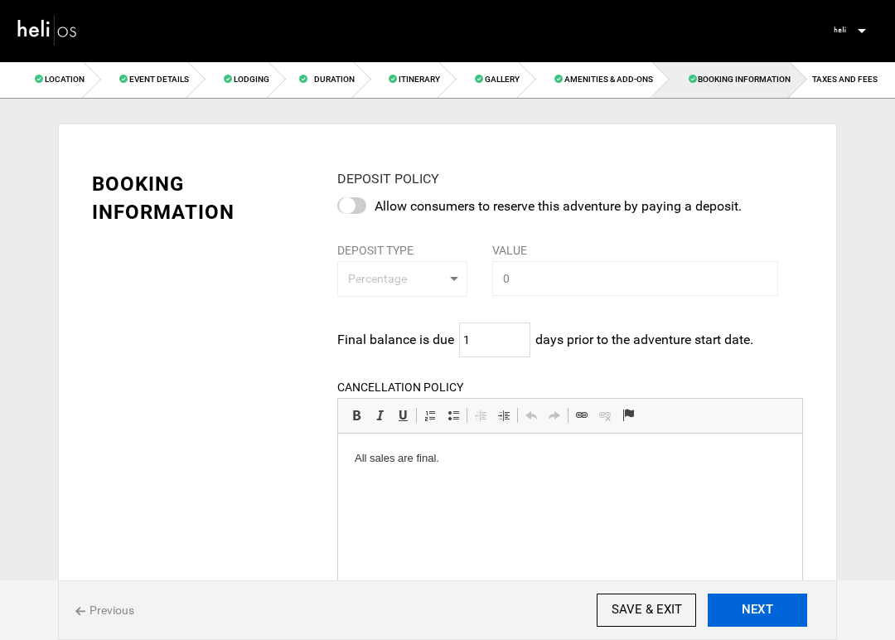
click at [763, 615] on button "NEXT" at bounding box center [757, 609] width 99 height 33
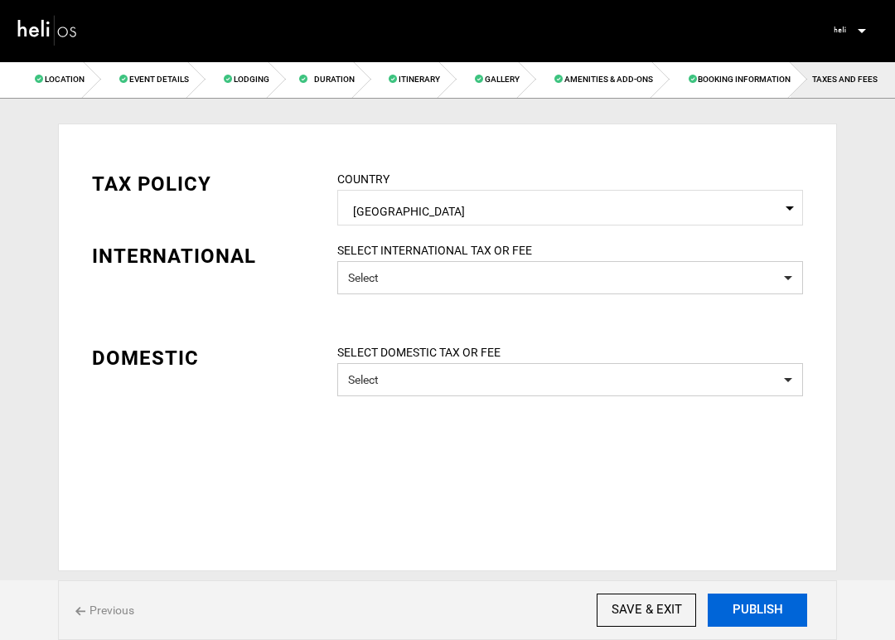
click at [763, 615] on button "PUBLISH" at bounding box center [757, 609] width 99 height 33
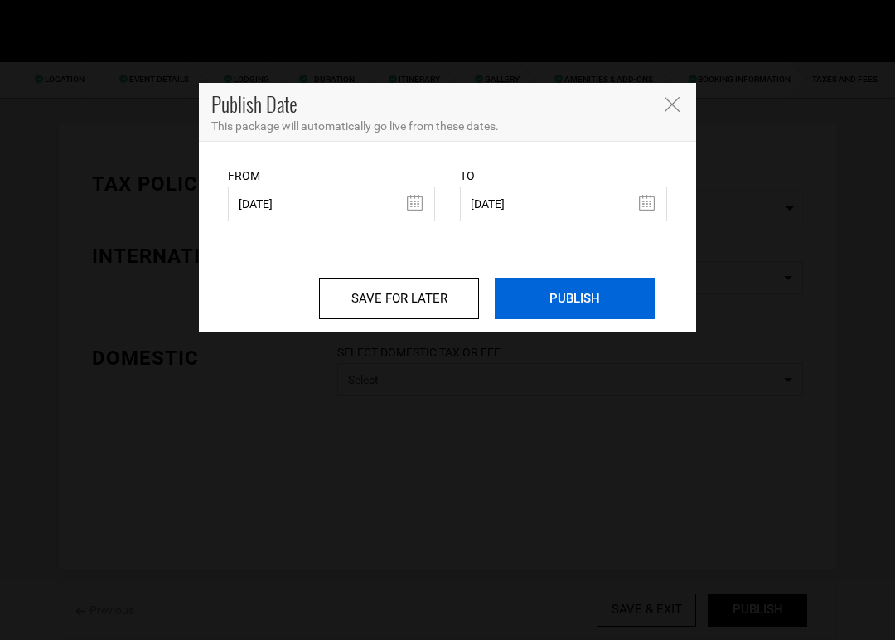
click at [580, 312] on input "PUBLISH" at bounding box center [575, 298] width 160 height 41
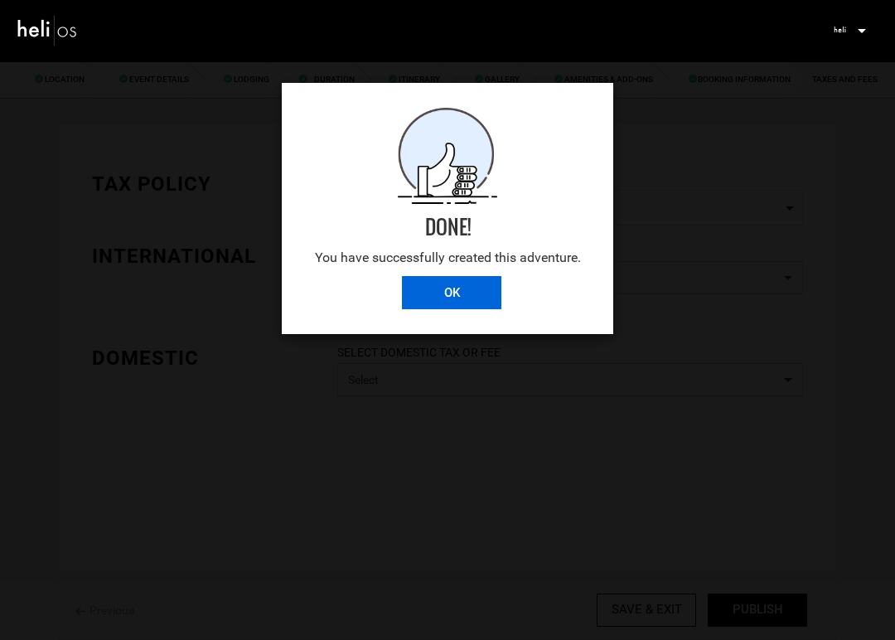
click at [453, 285] on input "OK" at bounding box center [451, 292] width 99 height 33
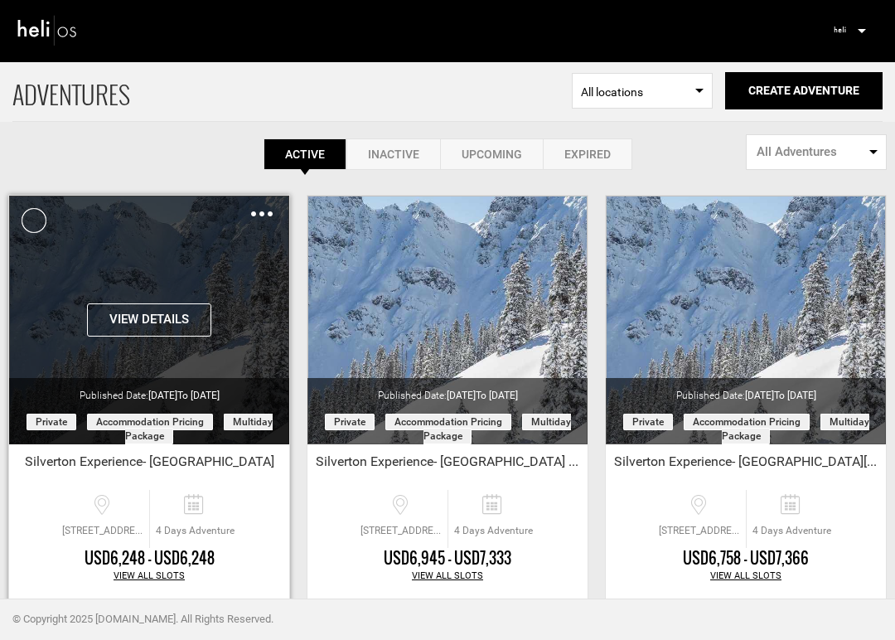
click at [160, 313] on button "View Details" at bounding box center [149, 319] width 124 height 33
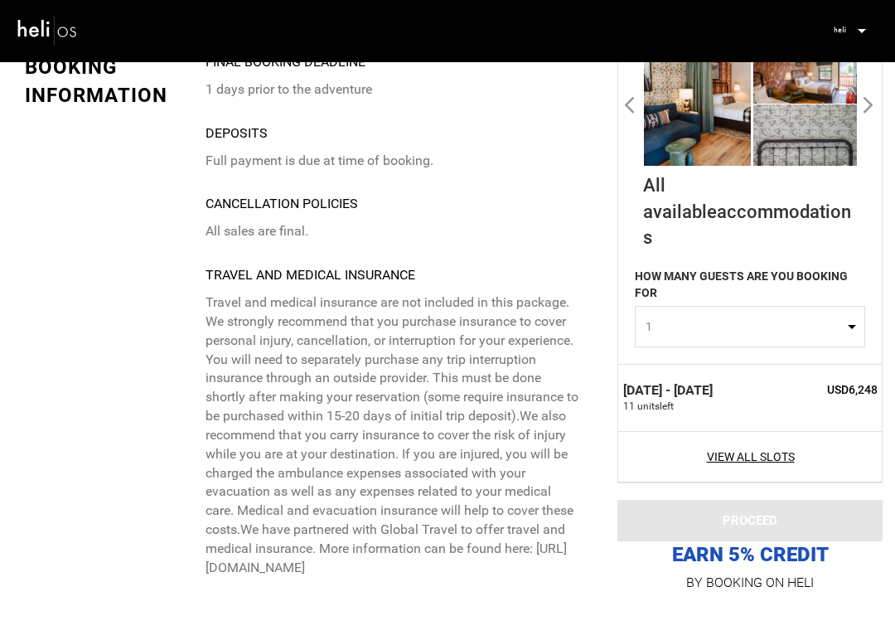
scroll to position [4466, 0]
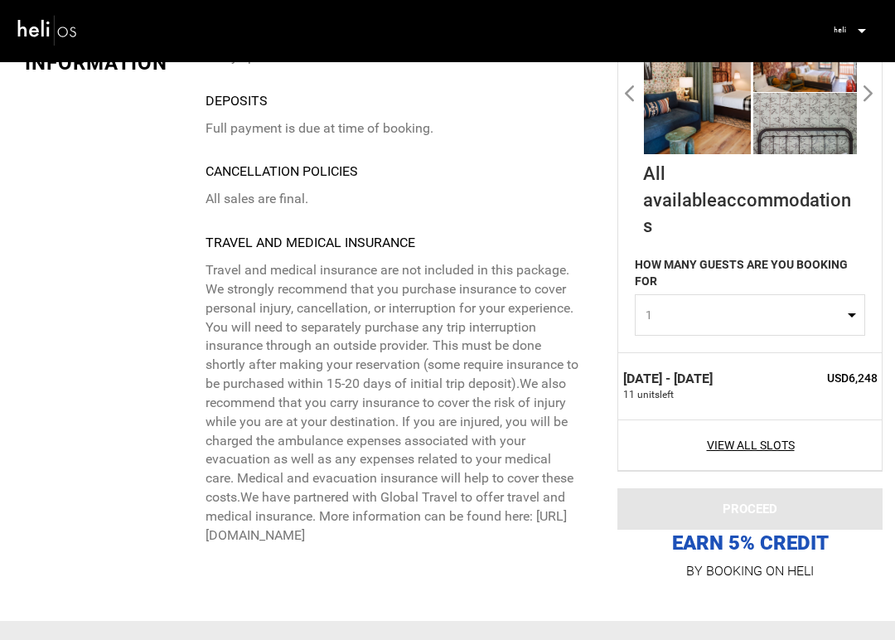
click at [46, 27] on img at bounding box center [48, 30] width 62 height 36
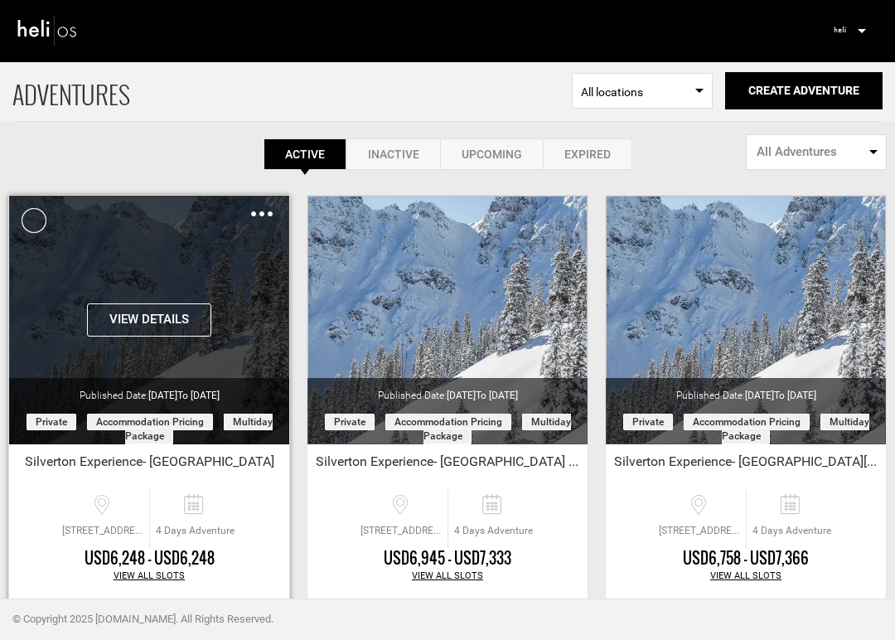
click at [259, 213] on img at bounding box center [262, 213] width 22 height 5
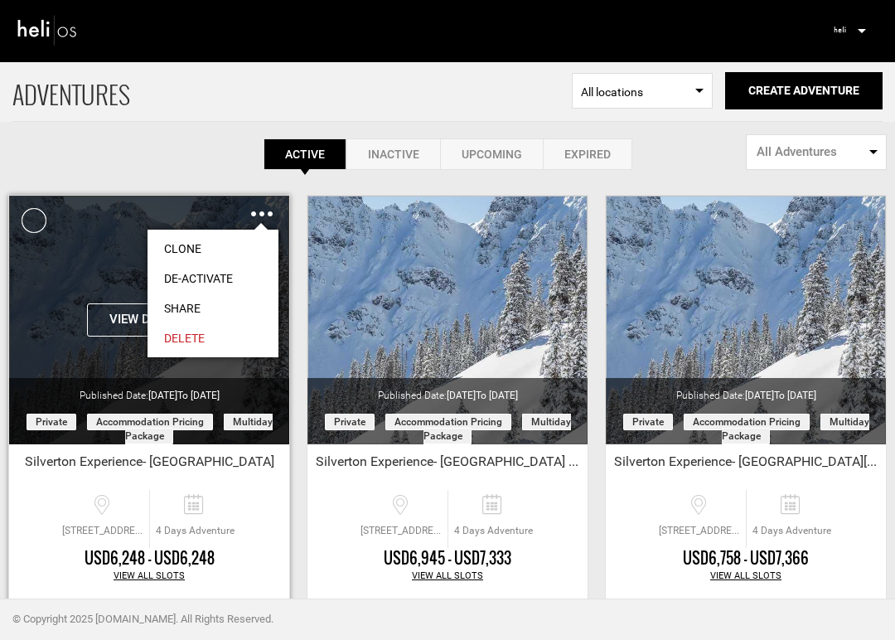
click at [191, 302] on link "Share" at bounding box center [213, 308] width 131 height 30
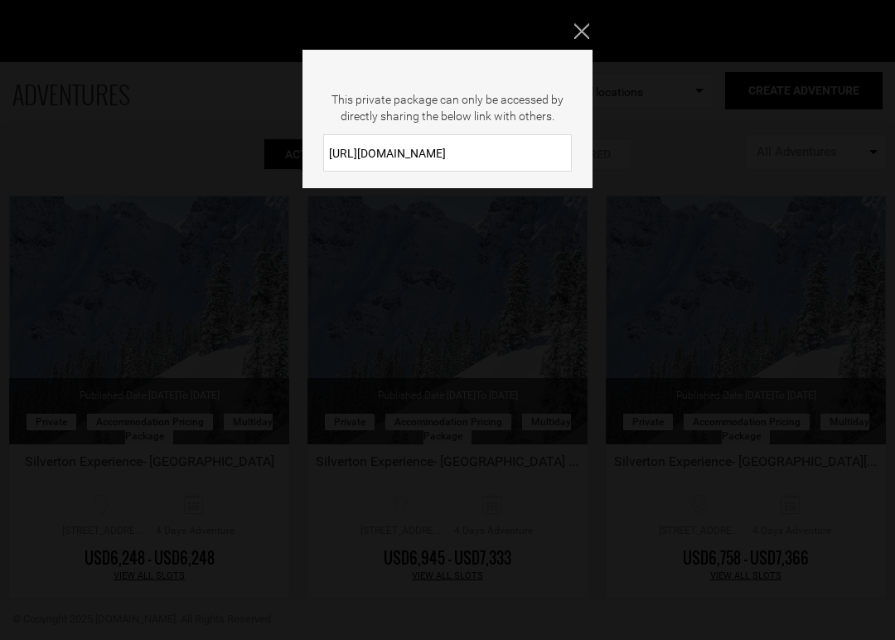
click at [457, 138] on input "[URL][DOMAIN_NAME]" at bounding box center [447, 152] width 249 height 37
click at [455, 152] on input "[URL][DOMAIN_NAME]" at bounding box center [447, 152] width 249 height 37
